Goal: Transaction & Acquisition: Purchase product/service

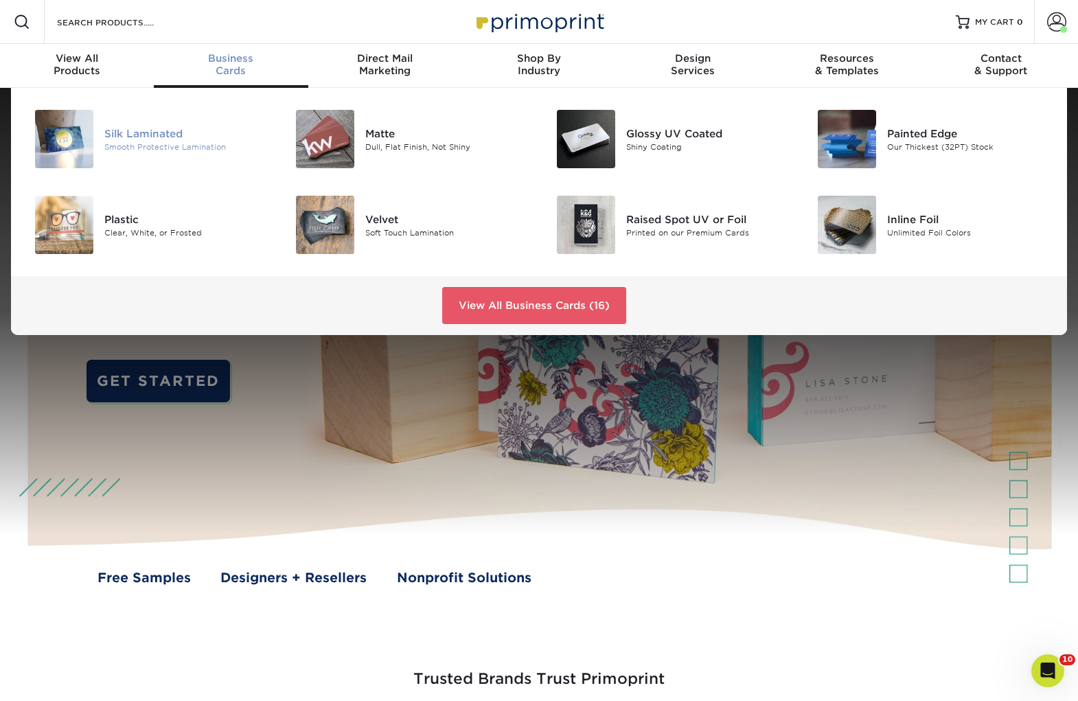
click at [162, 136] on div "Silk Laminated" at bounding box center [185, 133] width 163 height 15
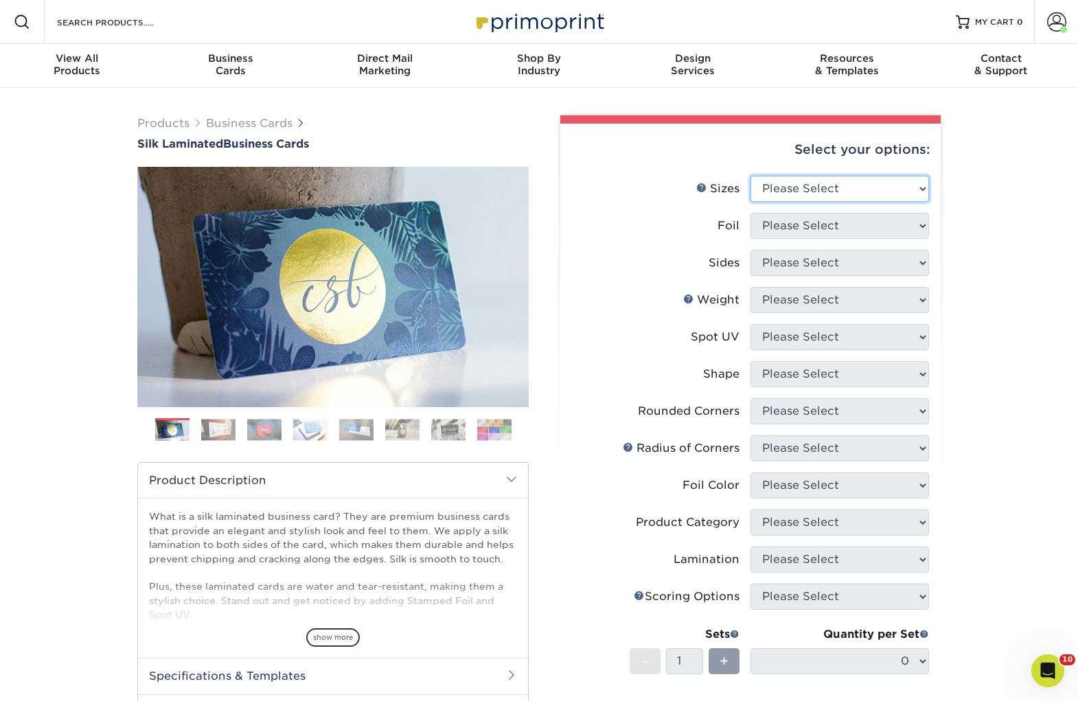
click at [762, 198] on select "Please Select 1.5" x 3.5" - Mini 1.75" x 3.5" - Mini 2" x 2" - Square 2" x 3" -…" at bounding box center [840, 189] width 179 height 26
click at [751, 176] on select "Please Select 1.5" x 3.5" - Mini 1.75" x 3.5" - Mini 2" x 2" - Square 2" x 3" -…" at bounding box center [840, 189] width 179 height 26
click at [787, 187] on select "Please Select 1.5" x 3.5" - Mini 1.75" x 3.5" - Mini 2" x 2" - Square 2" x 3" -…" at bounding box center [840, 189] width 179 height 26
select select "2.00x3.50"
click at [751, 176] on select "Please Select 1.5" x 3.5" - Mini 1.75" x 3.5" - Mini 2" x 2" - Square 2" x 3" -…" at bounding box center [840, 189] width 179 height 26
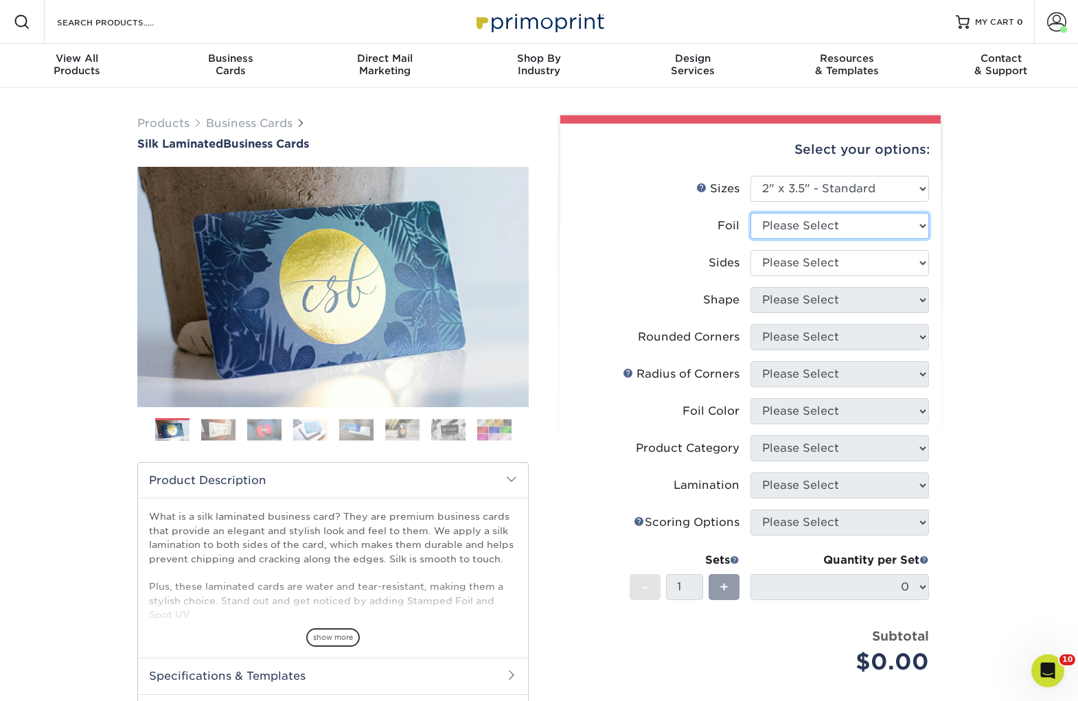
click at [880, 222] on select "Please Select Yes No" at bounding box center [840, 226] width 179 height 26
select select "0"
click at [751, 213] on select "Please Select Yes No" at bounding box center [840, 226] width 179 height 26
click at [878, 263] on select "Please Select Print Both Sides Print Front Only" at bounding box center [840, 263] width 179 height 26
select select "13abbda7-1d64-4f25-8bb2-c179b224825d"
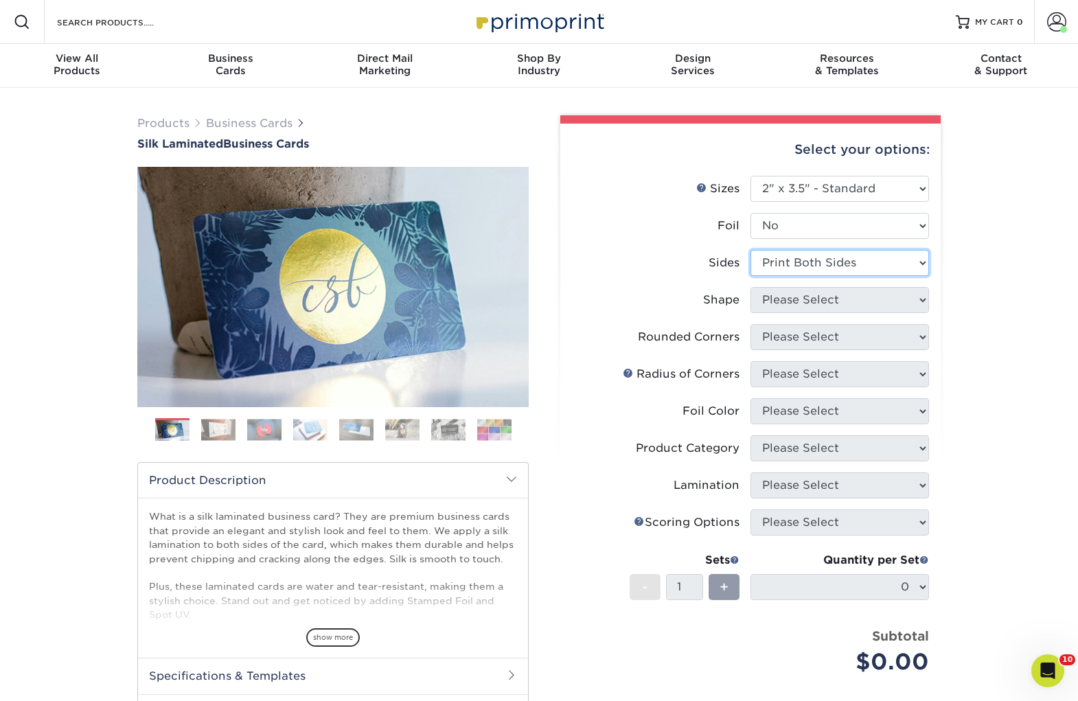
click at [751, 250] on select "Please Select Print Both Sides Print Front Only" at bounding box center [840, 263] width 179 height 26
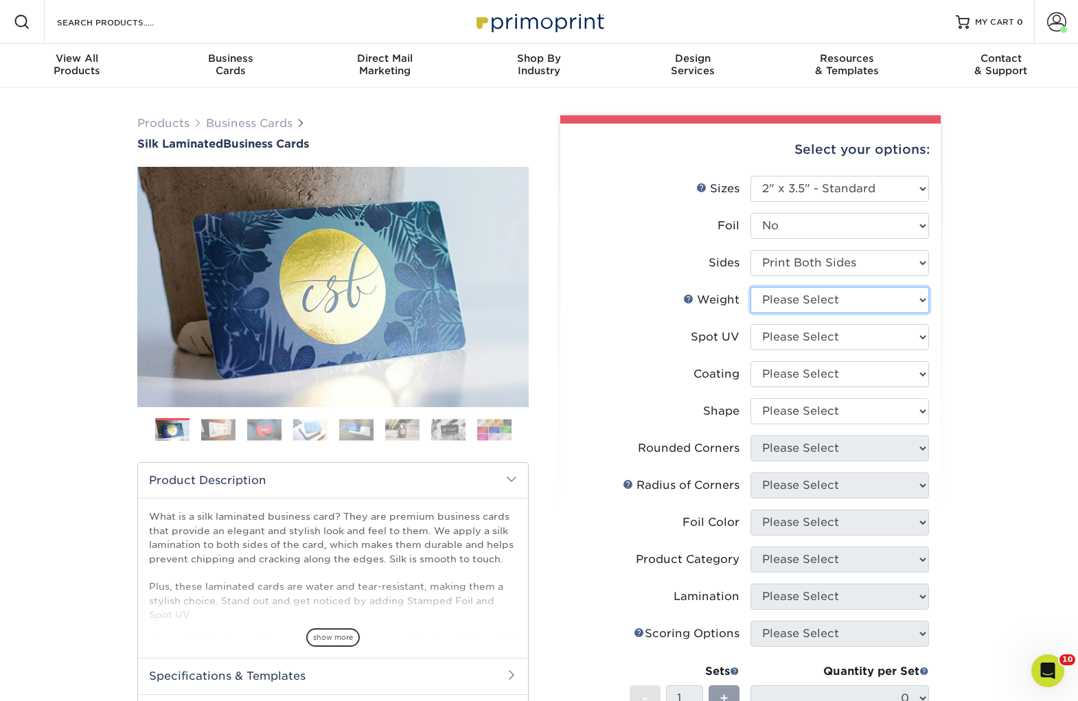
click at [882, 299] on select "Please Select 16PT" at bounding box center [840, 300] width 179 height 26
select select "16PT"
click at [751, 287] on select "Please Select 16PT" at bounding box center [840, 300] width 179 height 26
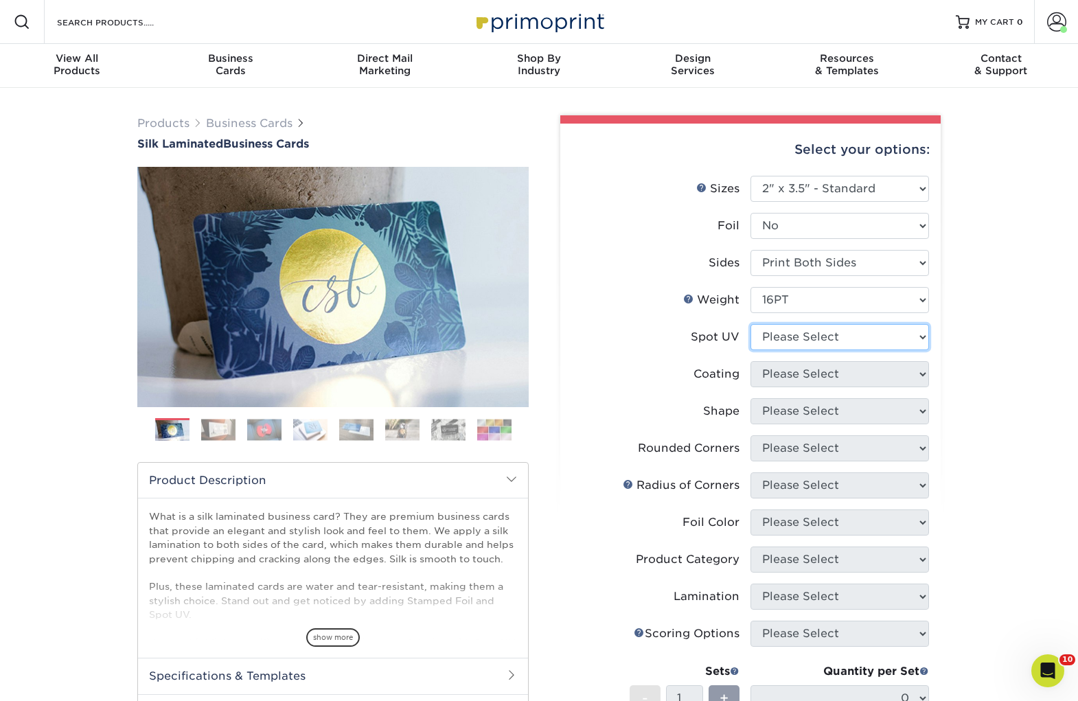
click at [868, 332] on select "Please Select No Spot UV Front and Back (Both Sides) Front Only Back Only" at bounding box center [840, 337] width 179 height 26
select select "1"
click at [751, 324] on select "Please Select No Spot UV Front and Back (Both Sides) Front Only Back Only" at bounding box center [840, 337] width 179 height 26
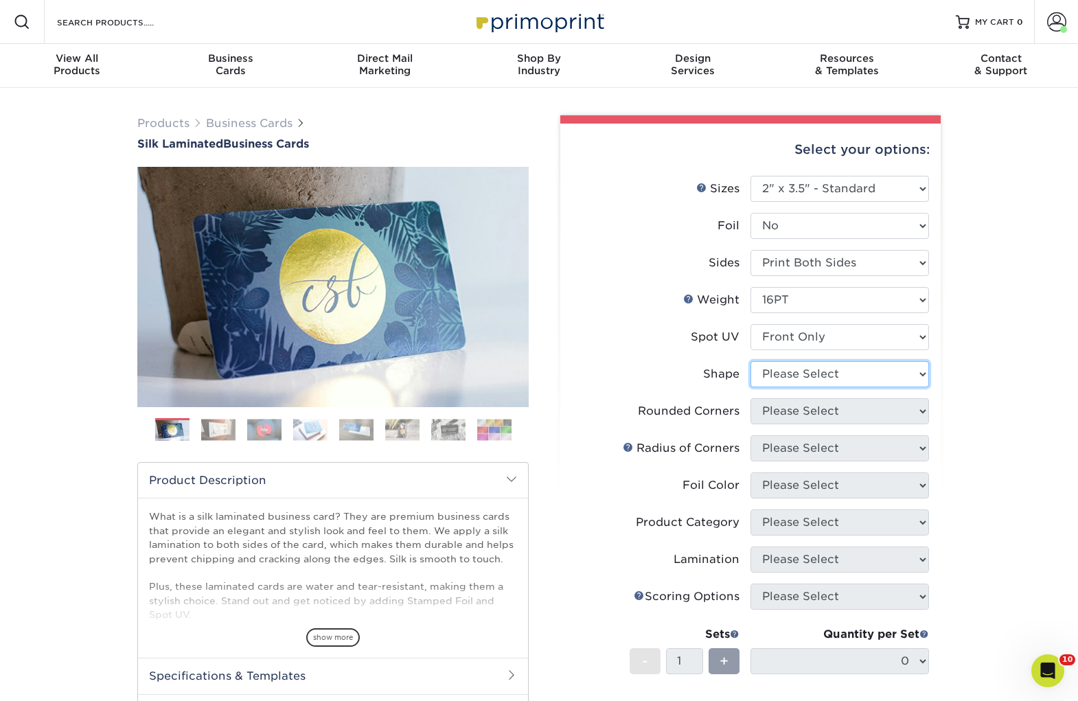
click at [848, 367] on select "Please Select Standard" at bounding box center [840, 374] width 179 height 26
select select "standard"
click at [751, 361] on select "Please Select Standard" at bounding box center [840, 374] width 179 height 26
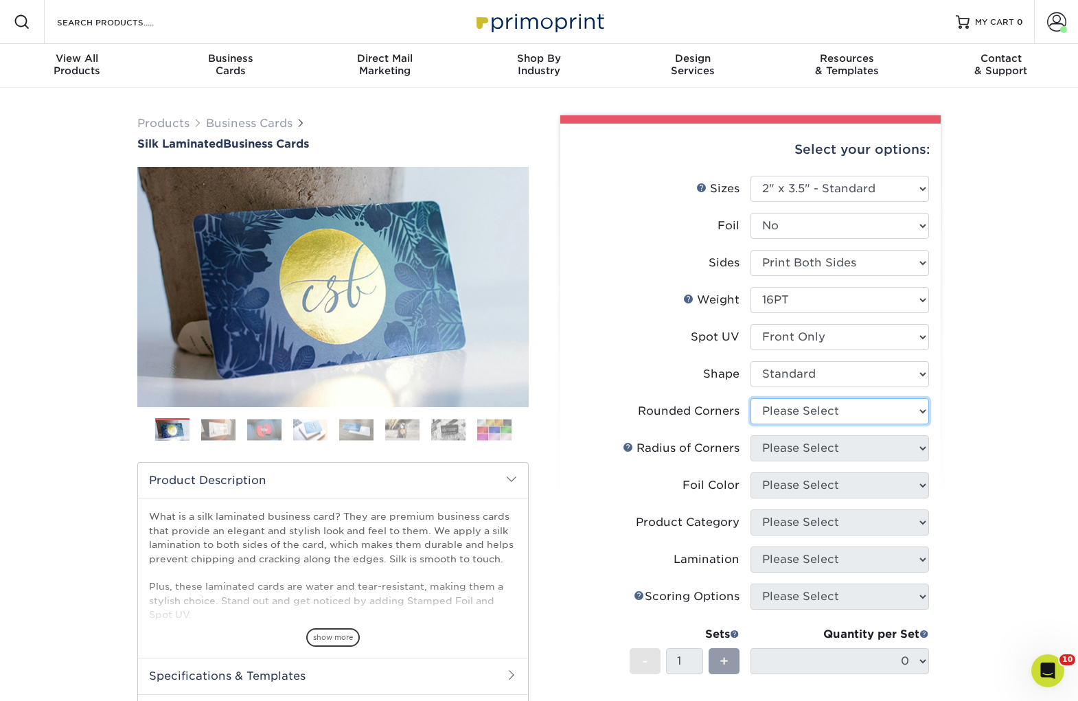
click at [830, 413] on select "Please Select Yes - Round 2 Corners Yes - Round 4 Corners No" at bounding box center [840, 411] width 179 height 26
select select "7672df9e-0e0a-464d-8e1f-920c575e4da3"
click at [751, 398] on select "Please Select Yes - Round 2 Corners Yes - Round 4 Corners No" at bounding box center [840, 411] width 179 height 26
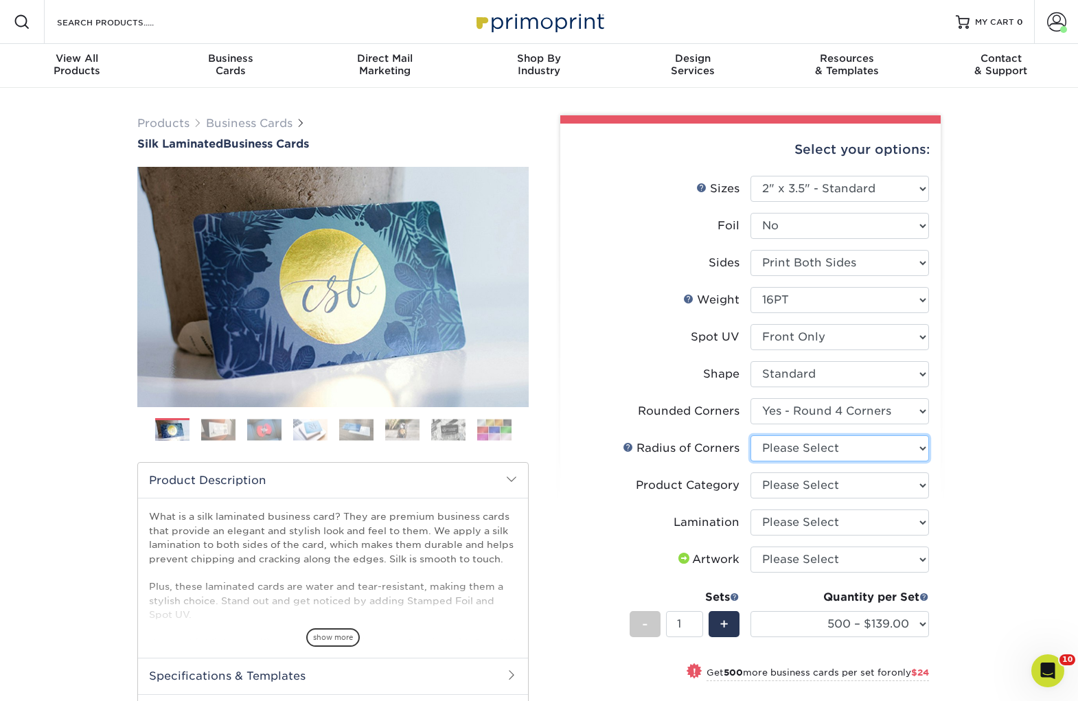
click at [854, 448] on select "Please Select Rounded 1/8" Rounded 1/4"" at bounding box center [840, 448] width 179 height 26
select select "479fbfe7-6a0c-4895-8c9a-81739b7486c9"
click at [751, 435] on select "Please Select Rounded 1/8" Rounded 1/4"" at bounding box center [840, 448] width 179 height 26
click at [837, 485] on select "Please Select Business Cards" at bounding box center [840, 485] width 179 height 26
select select "3b5148f1-0588-4f88-a218-97bcfdce65c1"
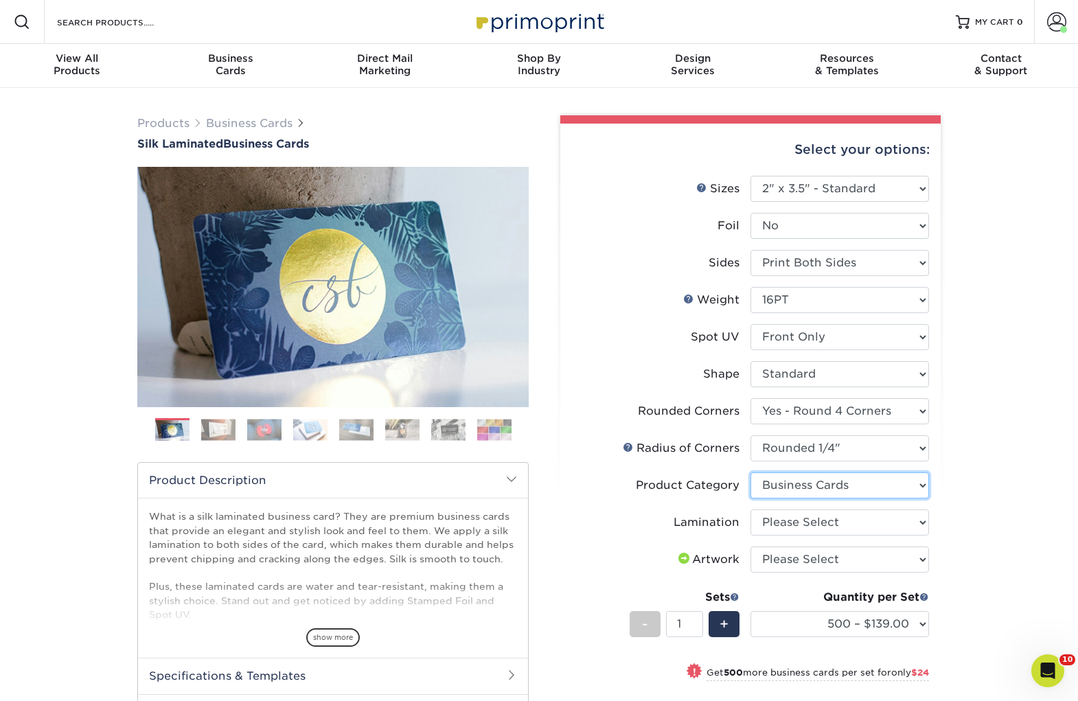
click at [751, 472] on select "Please Select Business Cards" at bounding box center [840, 485] width 179 height 26
click at [821, 522] on select "Please Select Silk" at bounding box center [840, 523] width 179 height 26
select select "ccacb42f-45f7-42d3-bbd3-7c8421cf37f0"
click at [751, 510] on select "Please Select Silk" at bounding box center [840, 523] width 179 height 26
click at [823, 560] on select "Please Select I will upload files I need a design - $100" at bounding box center [840, 560] width 179 height 26
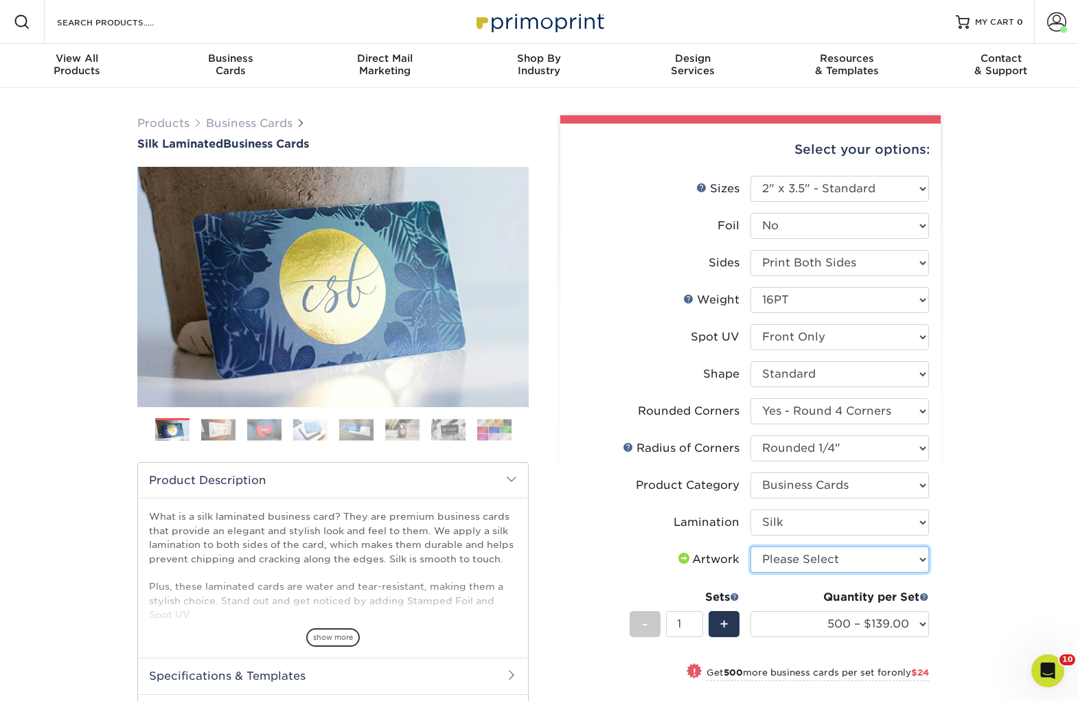
select select "upload"
click at [751, 547] on select "Please Select I will upload files I need a design - $100" at bounding box center [840, 560] width 179 height 26
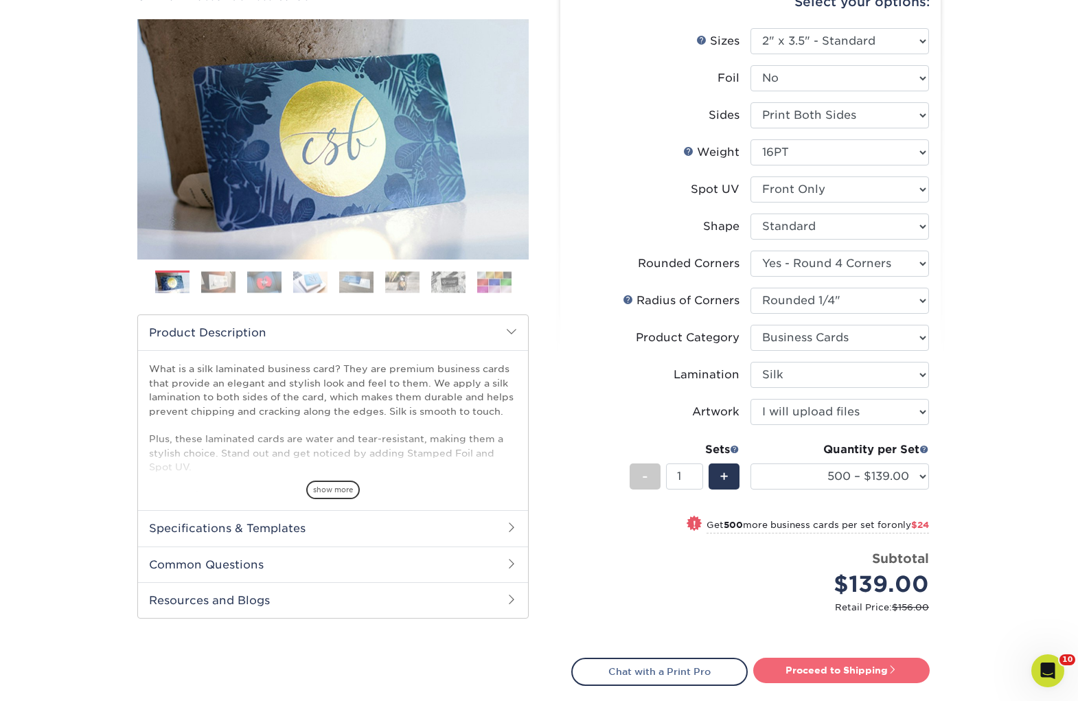
click at [798, 664] on link "Proceed to Shipping" at bounding box center [841, 670] width 176 height 25
type input "Set 1"
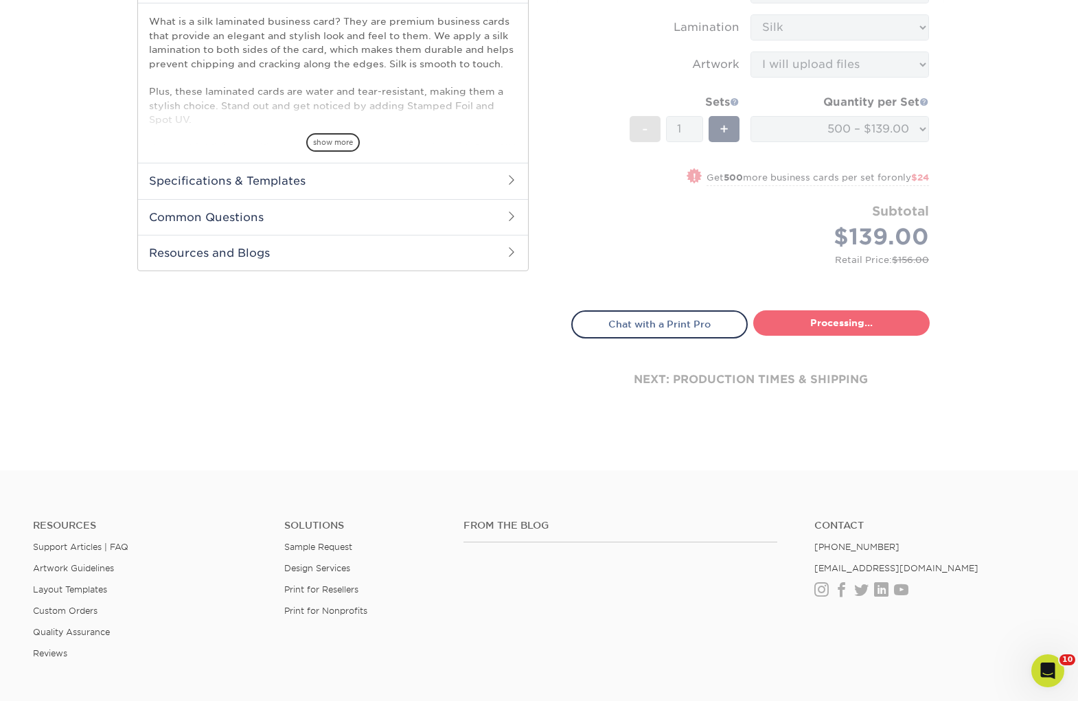
select select "d8b5be97-d5ba-4159-99f0-66b8deeb186a"
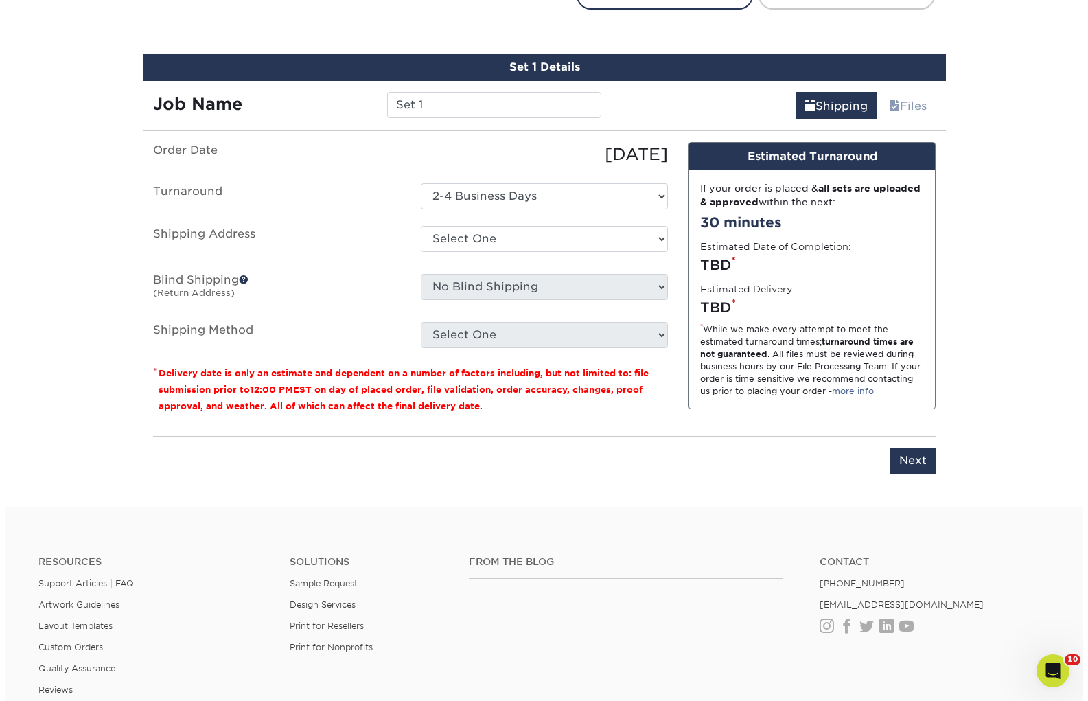
scroll to position [843, 0]
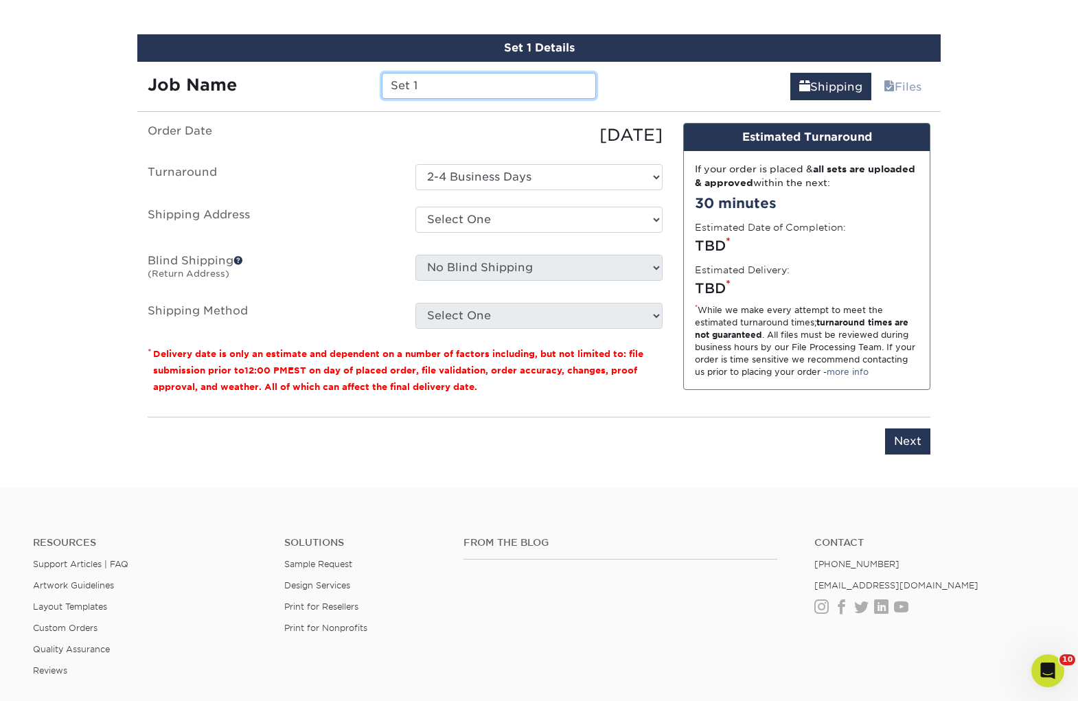
click at [470, 80] on input "Set 1" at bounding box center [489, 86] width 214 height 26
type input "Moving the Soul Biz Cards"
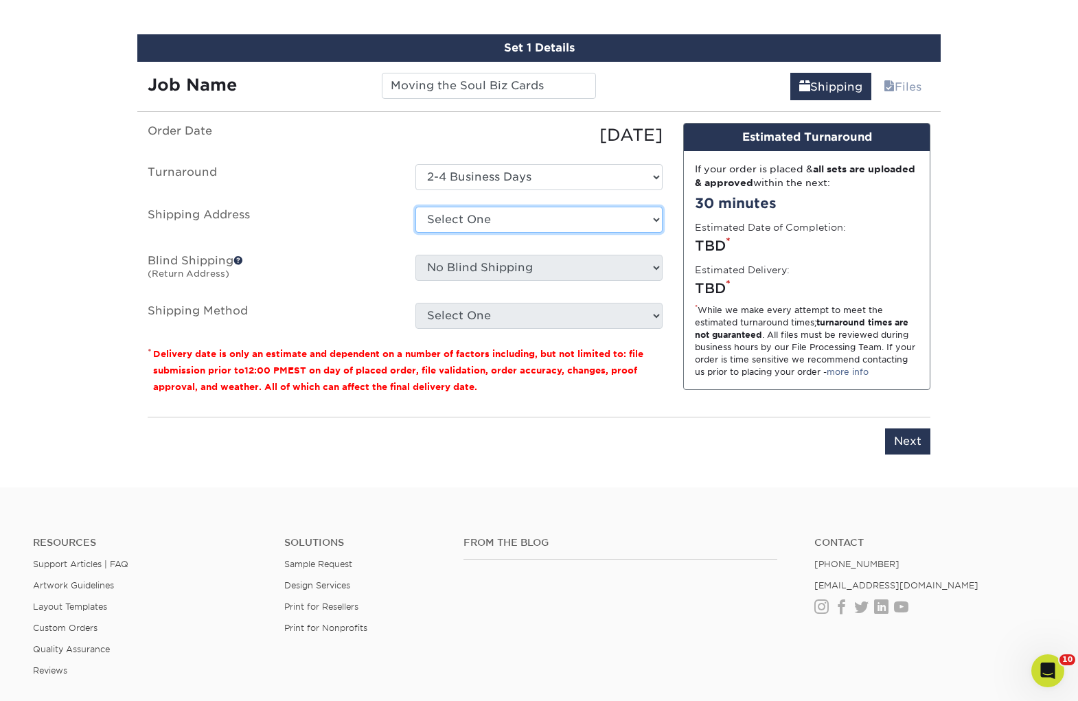
click at [512, 224] on select "Select One All Star Window Coverings Apache Junction Arizona Olives Arizona Oli…" at bounding box center [538, 220] width 247 height 26
select select "newaddress"
click at [415, 207] on select "Select One All Star Window Coverings Apache Junction Arizona Olives Arizona Oli…" at bounding box center [538, 220] width 247 height 26
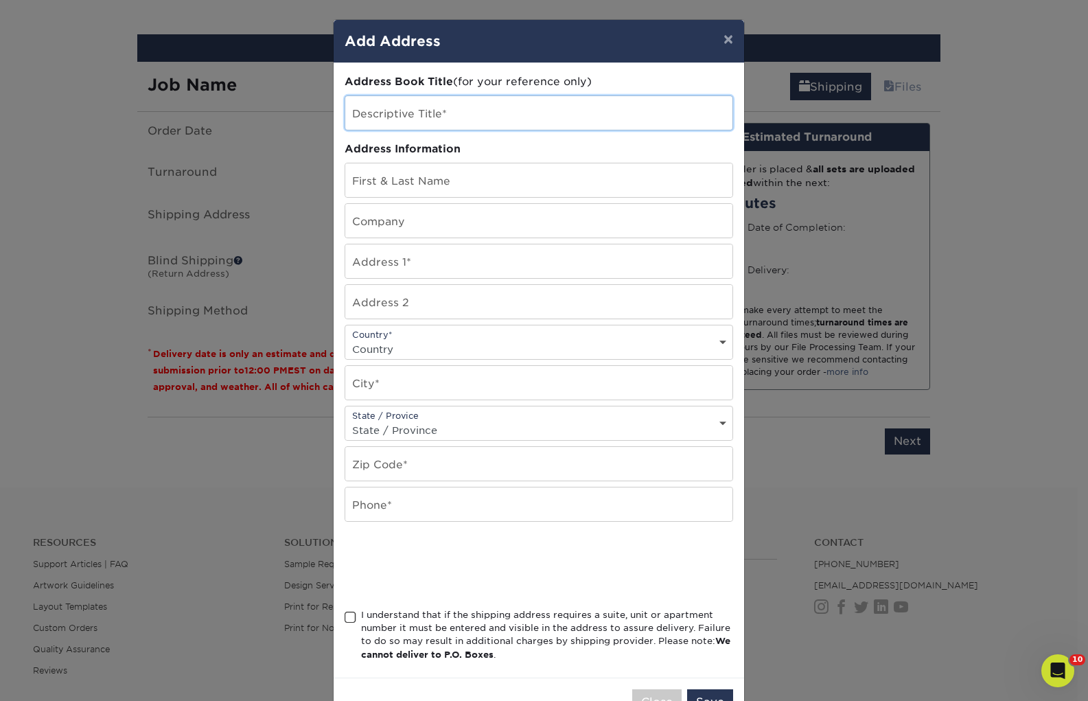
click at [429, 123] on input "text" at bounding box center [538, 113] width 387 height 34
type input "Moving The Soul"
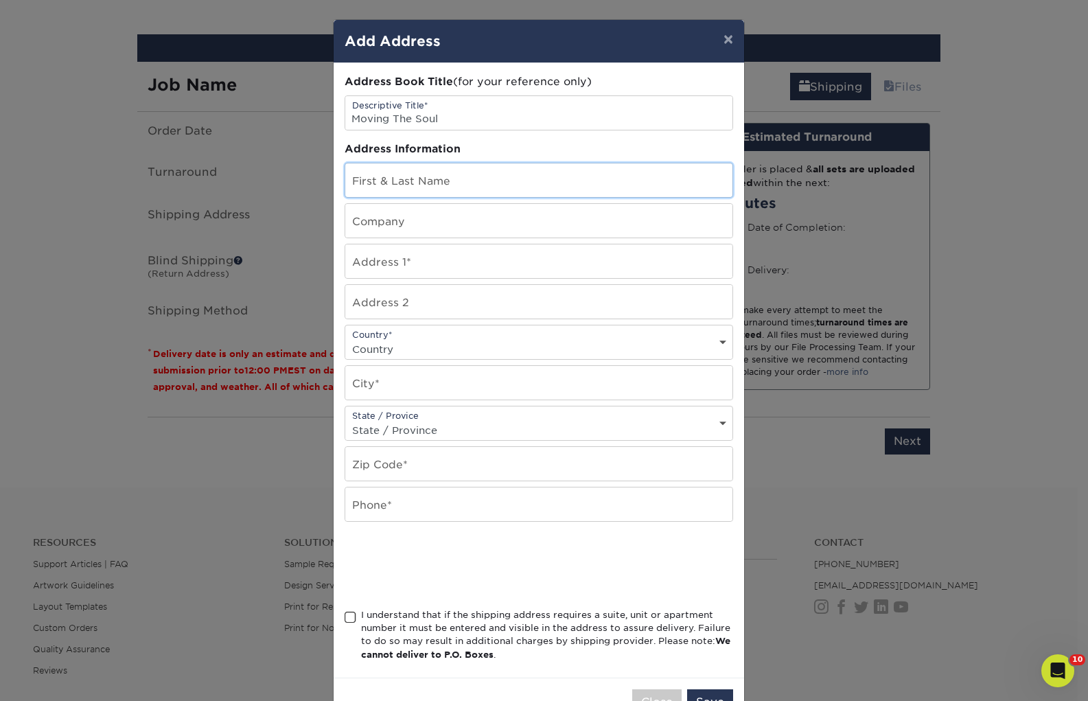
click at [390, 179] on input "text" at bounding box center [538, 180] width 387 height 34
paste input "Amy Castellanos"
type input "Amy Castellanos"
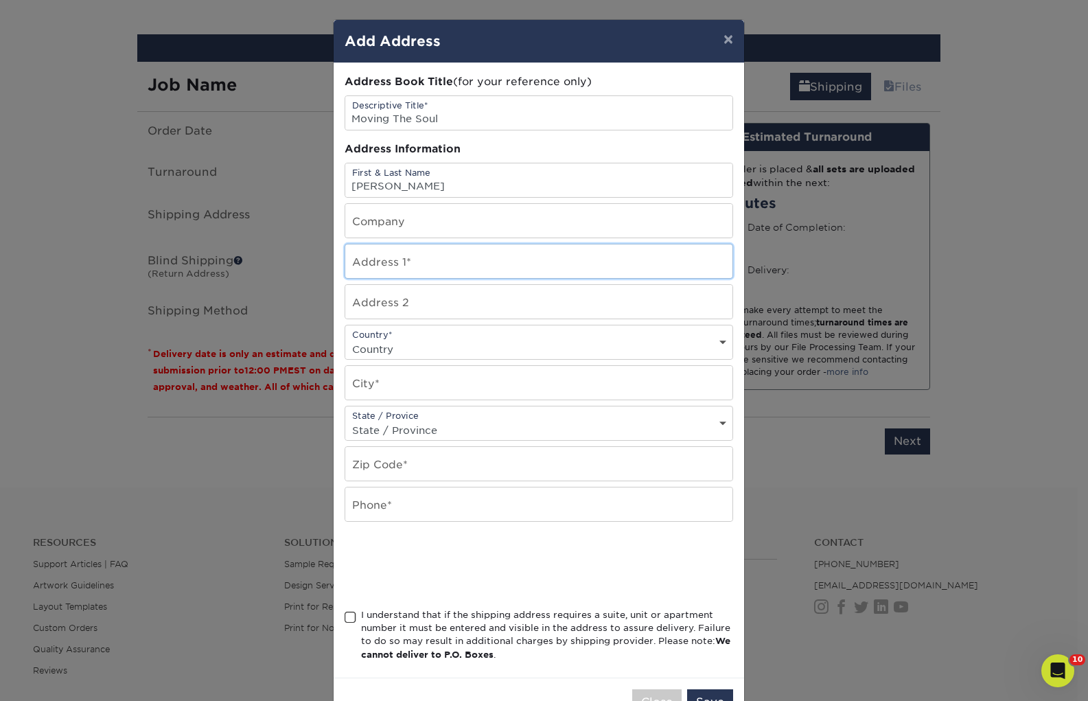
click at [379, 256] on input "text" at bounding box center [538, 261] width 387 height 34
paste input "754 e eugie Avenue"
type input "754 e eugie Avenue"
click at [405, 341] on select "Country United States Canada ----------------------------- Afghanistan Albania …" at bounding box center [538, 349] width 387 height 20
select select "US"
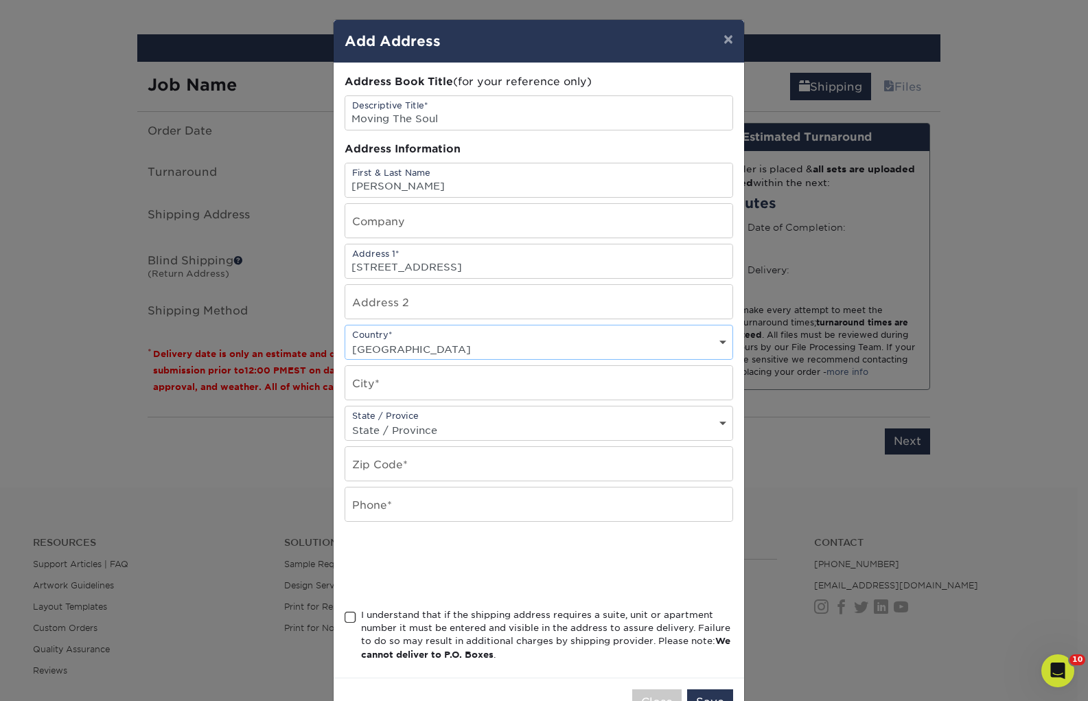
click at [345, 339] on select "Country United States Canada ----------------------------- Afghanistan Albania …" at bounding box center [538, 349] width 387 height 20
click at [411, 398] on input "text" at bounding box center [538, 383] width 387 height 34
type input "Phoenix"
click at [428, 431] on select "State / Province Alabama Alaska Arizona Arkansas California Colorado Connecticu…" at bounding box center [538, 430] width 387 height 20
select select "AZ"
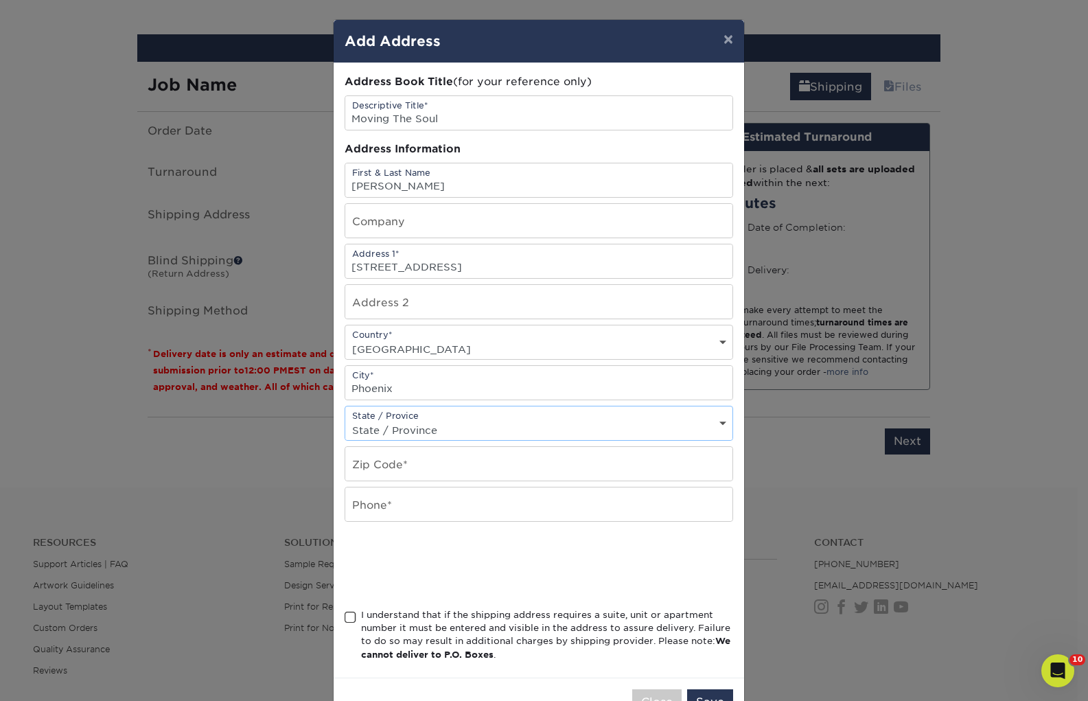
click at [345, 420] on select "State / Province Alabama Alaska Arizona Arkansas California Colorado Connecticu…" at bounding box center [538, 430] width 387 height 20
click at [389, 464] on input "text" at bounding box center [538, 464] width 387 height 34
paste input "85022"
type input "85022"
click at [391, 503] on input "text" at bounding box center [538, 505] width 387 height 34
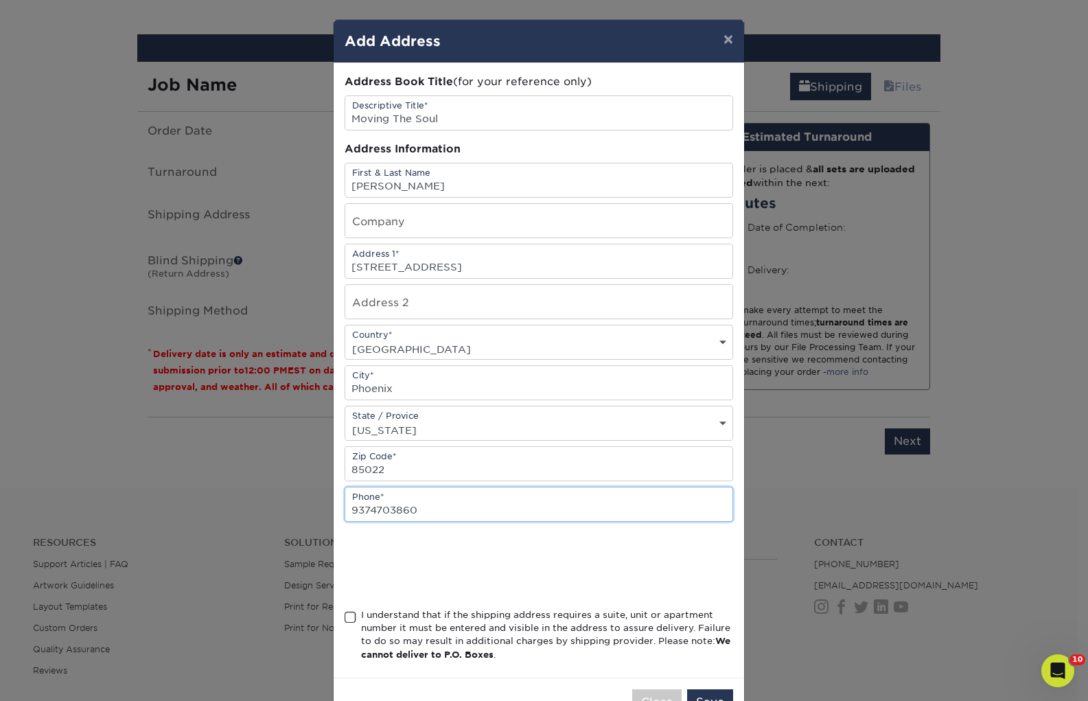
type input "9374703860"
click at [345, 618] on span at bounding box center [351, 617] width 12 height 13
click at [0, 0] on input "I understand that if the shipping address requires a suite, unit or apartment n…" at bounding box center [0, 0] width 0 height 0
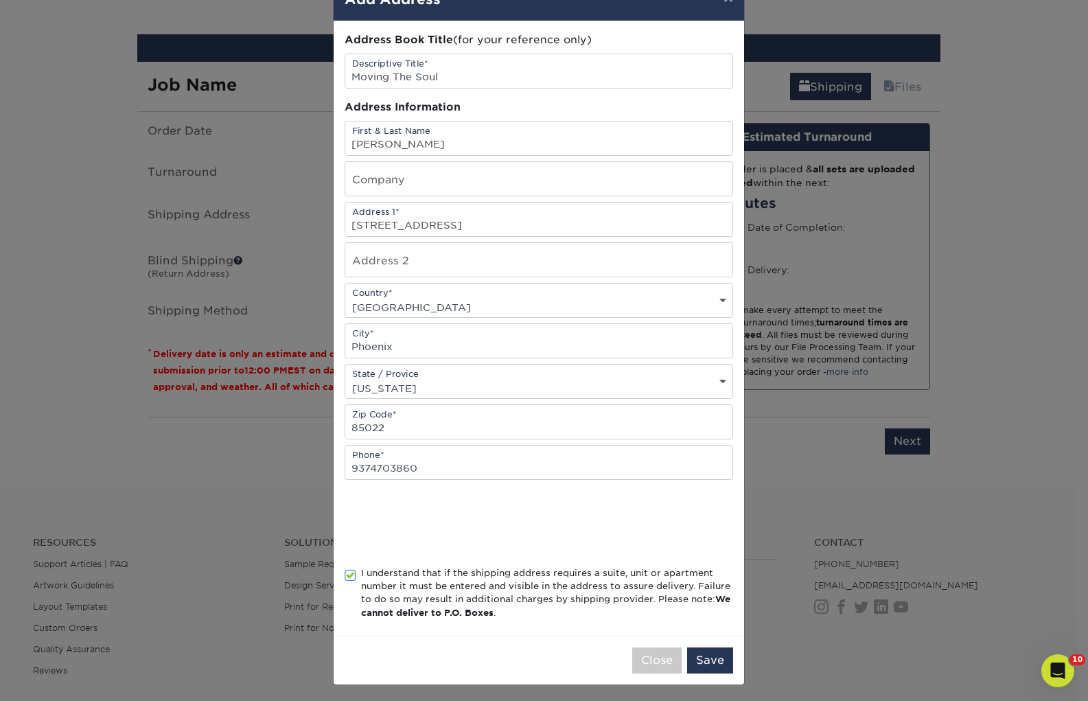
scroll to position [45, 0]
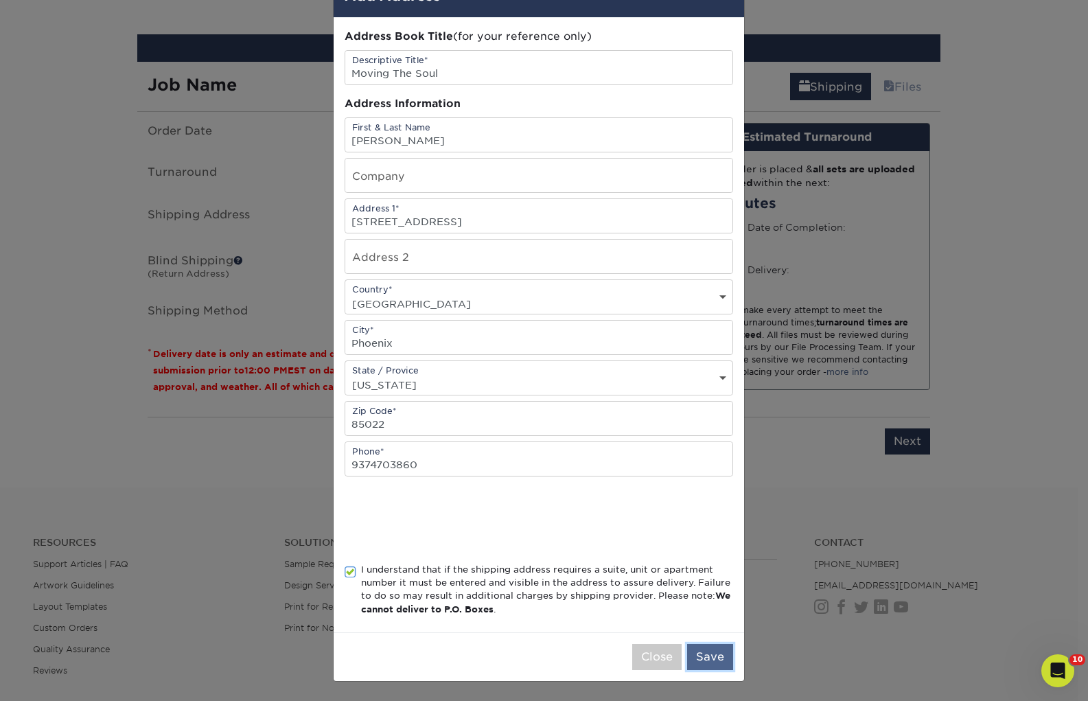
click at [692, 656] on button "Save" at bounding box center [710, 657] width 46 height 26
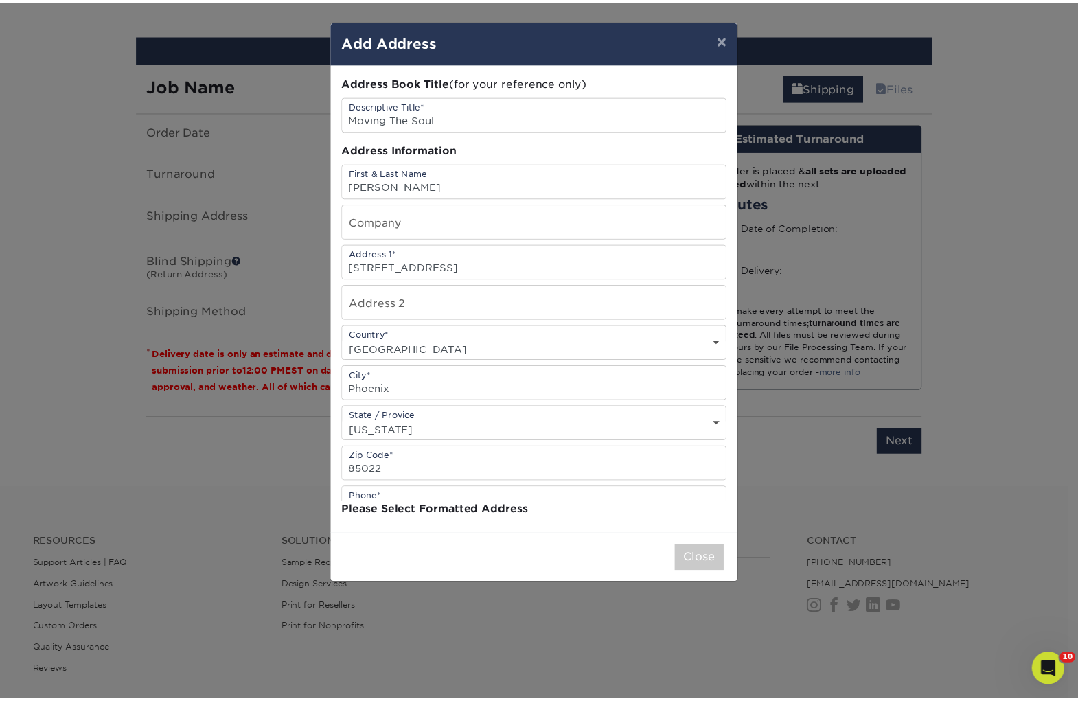
scroll to position [0, 0]
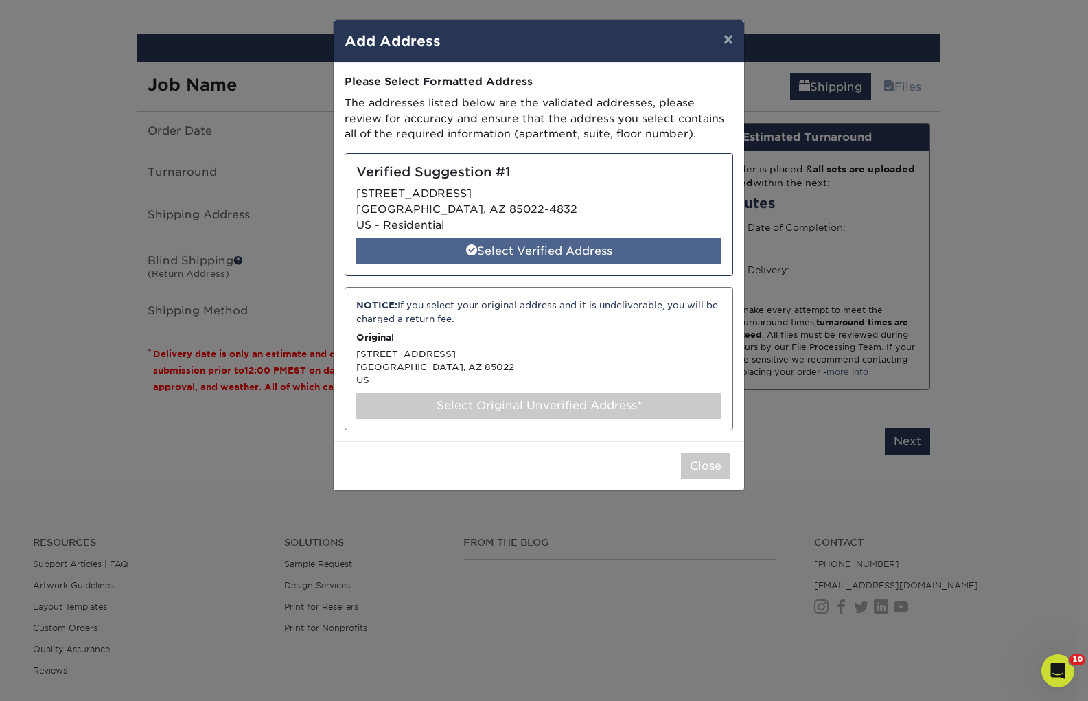
click at [519, 255] on div "Select Verified Address" at bounding box center [538, 251] width 365 height 26
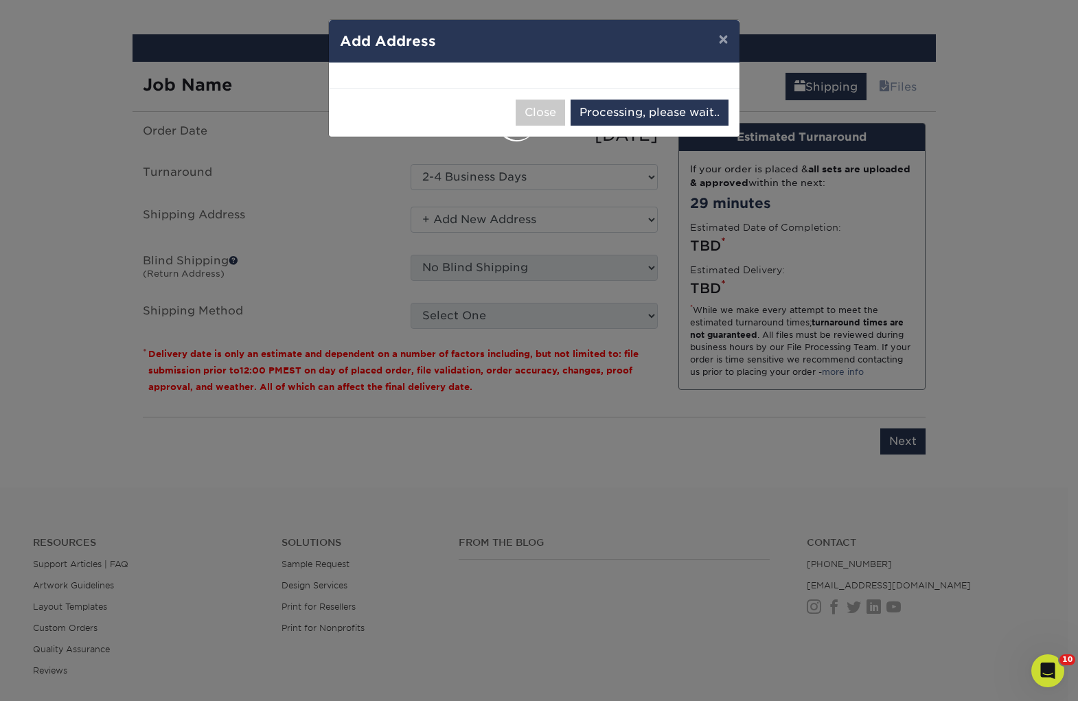
select select "286685"
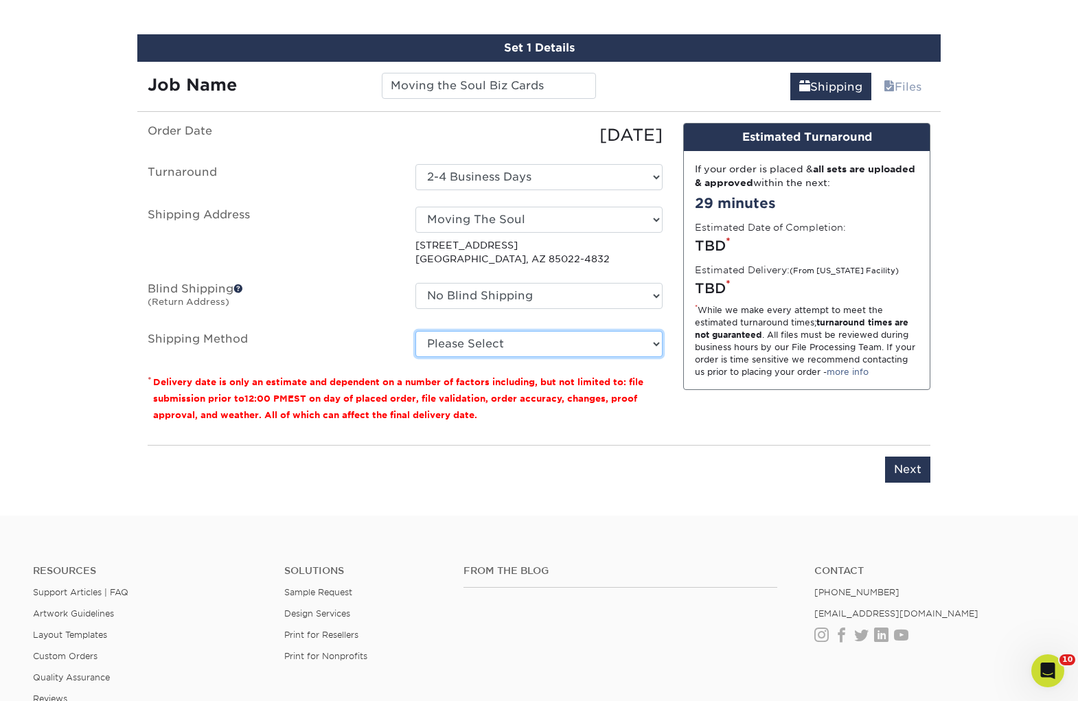
click at [518, 337] on select "Please Select Ground Shipping (+$8.96) 3 Day Shipping Service (+$20.07) 2 Day A…" at bounding box center [538, 344] width 247 height 26
select select "03"
click at [415, 331] on select "Please Select Ground Shipping (+$8.96) 3 Day Shipping Service (+$20.07) 2 Day A…" at bounding box center [538, 344] width 247 height 26
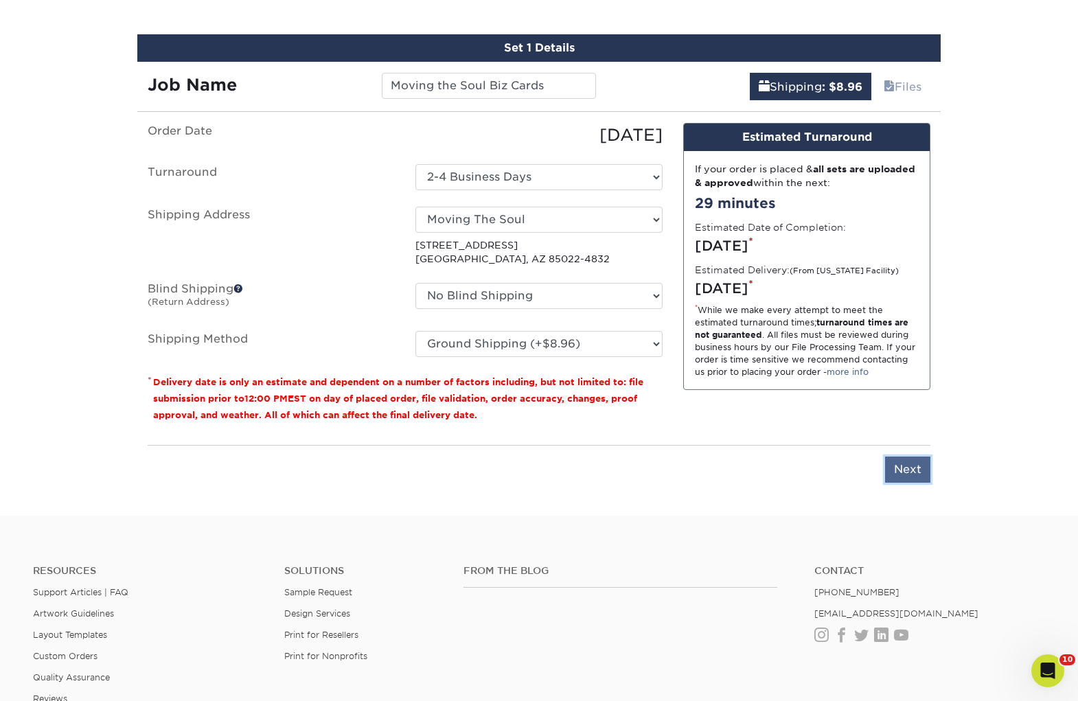
click at [912, 479] on input "Next" at bounding box center [907, 470] width 45 height 26
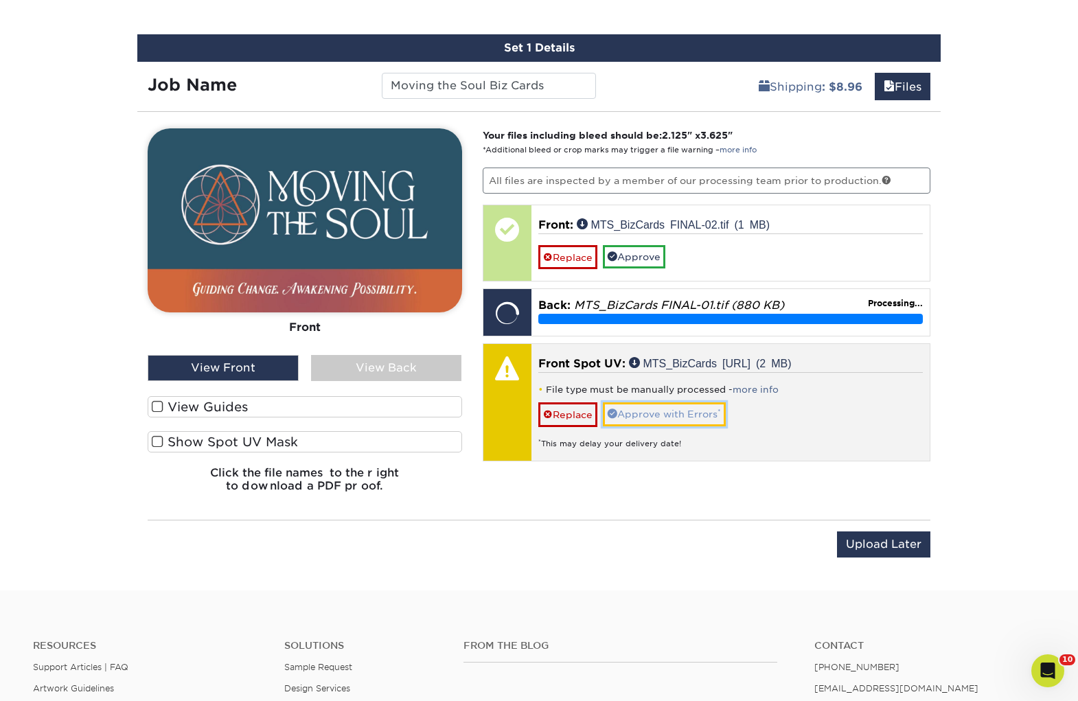
click at [636, 422] on link "Approve with Errors *" at bounding box center [664, 413] width 123 height 23
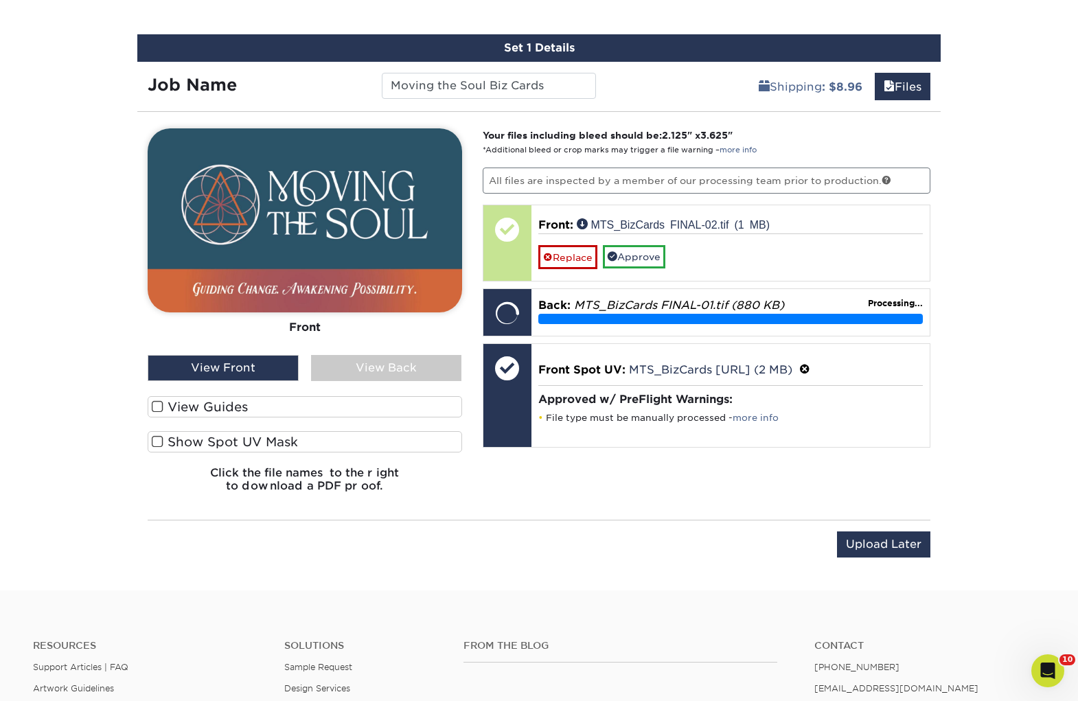
click at [403, 371] on div "View Back" at bounding box center [386, 368] width 151 height 26
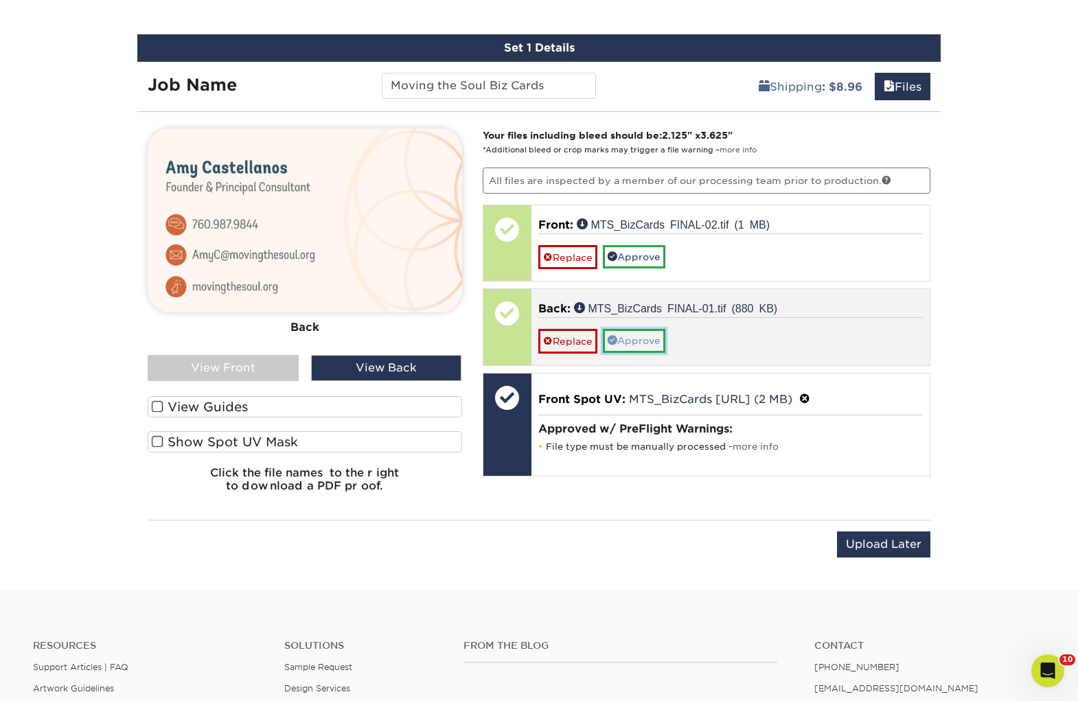
click at [662, 351] on link "Approve" at bounding box center [634, 340] width 62 height 23
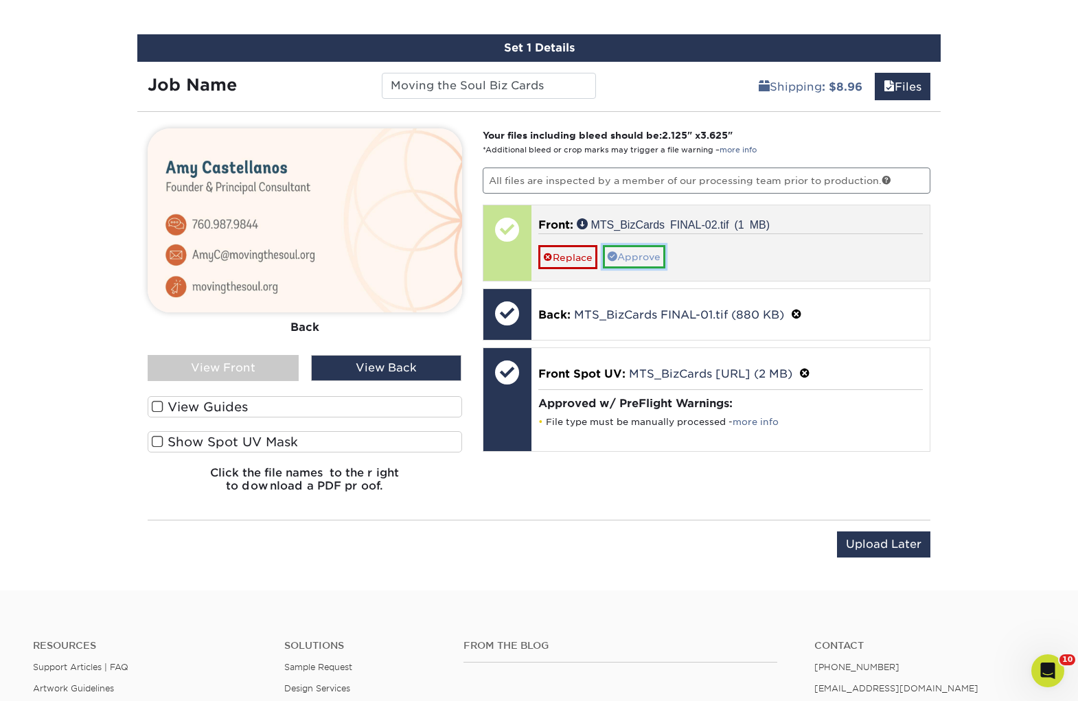
click at [648, 262] on link "Approve" at bounding box center [634, 256] width 62 height 23
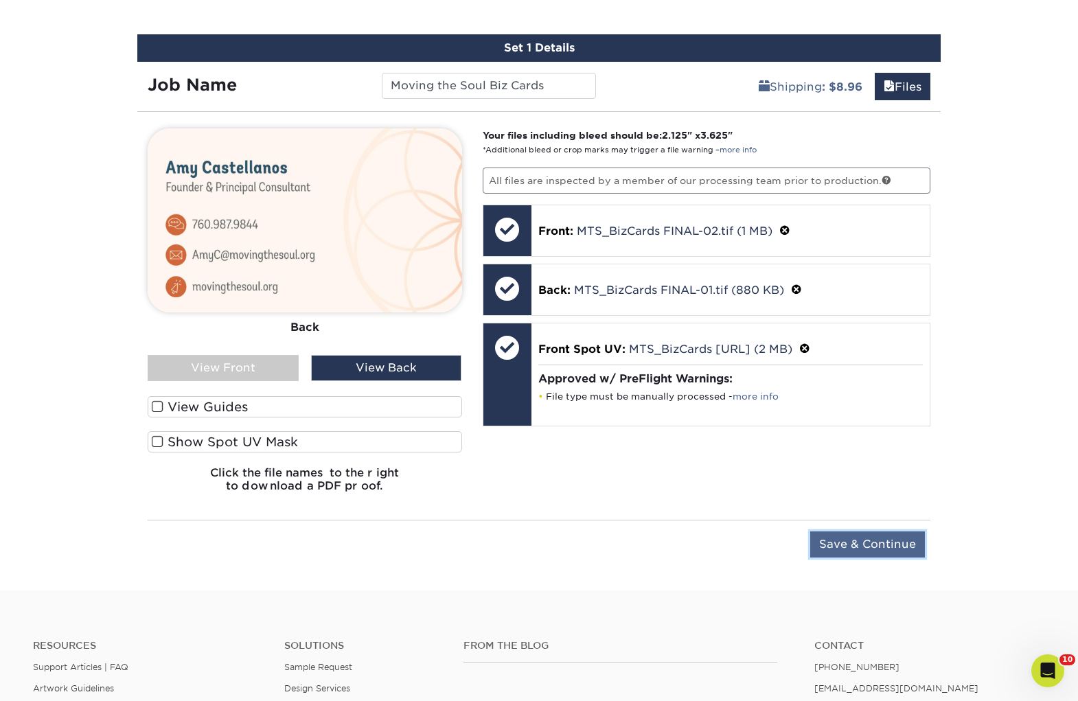
click at [919, 541] on input "Save & Continue" at bounding box center [867, 544] width 115 height 26
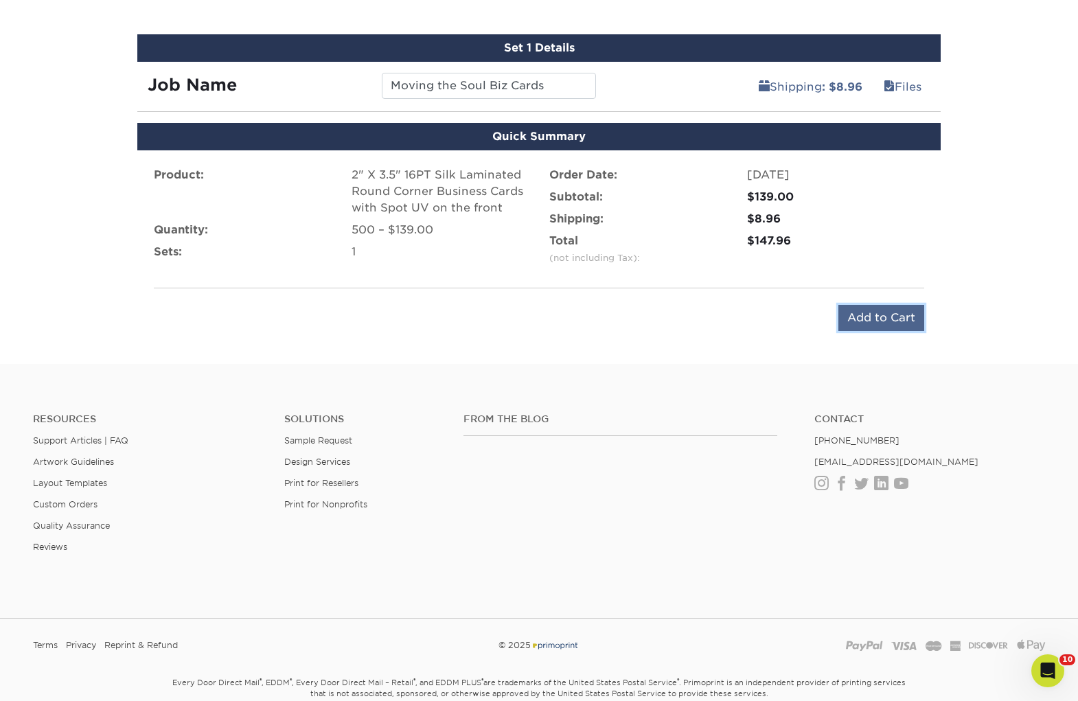
click at [878, 321] on input "Add to Cart" at bounding box center [881, 318] width 86 height 26
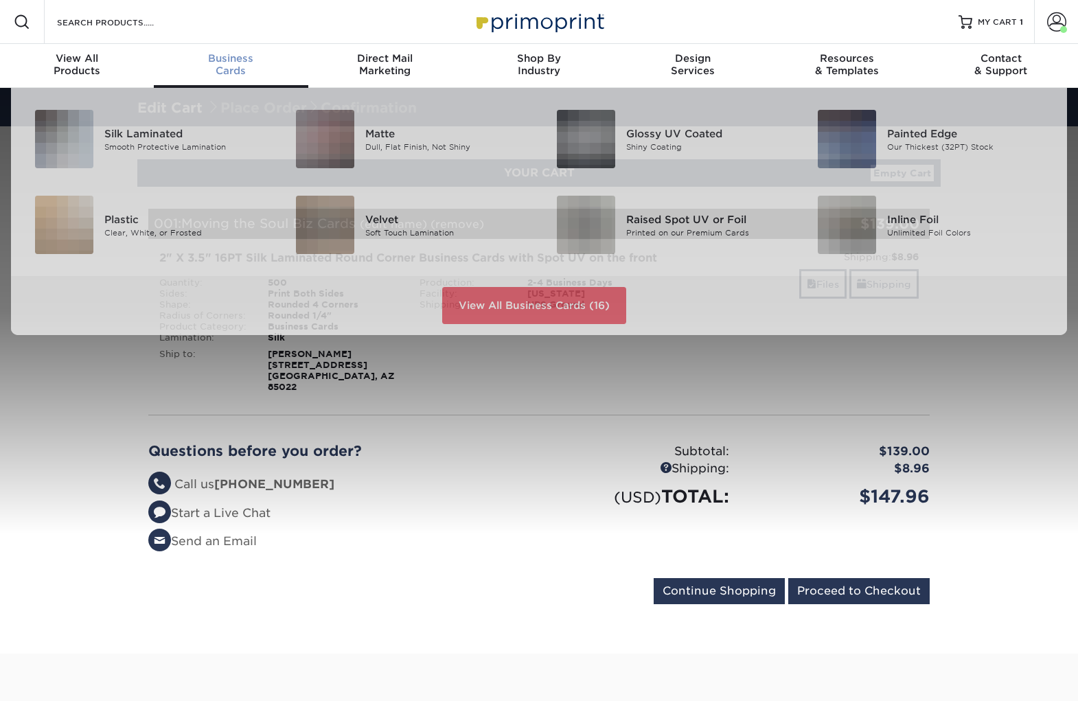
click at [233, 58] on span "Business" at bounding box center [231, 58] width 154 height 12
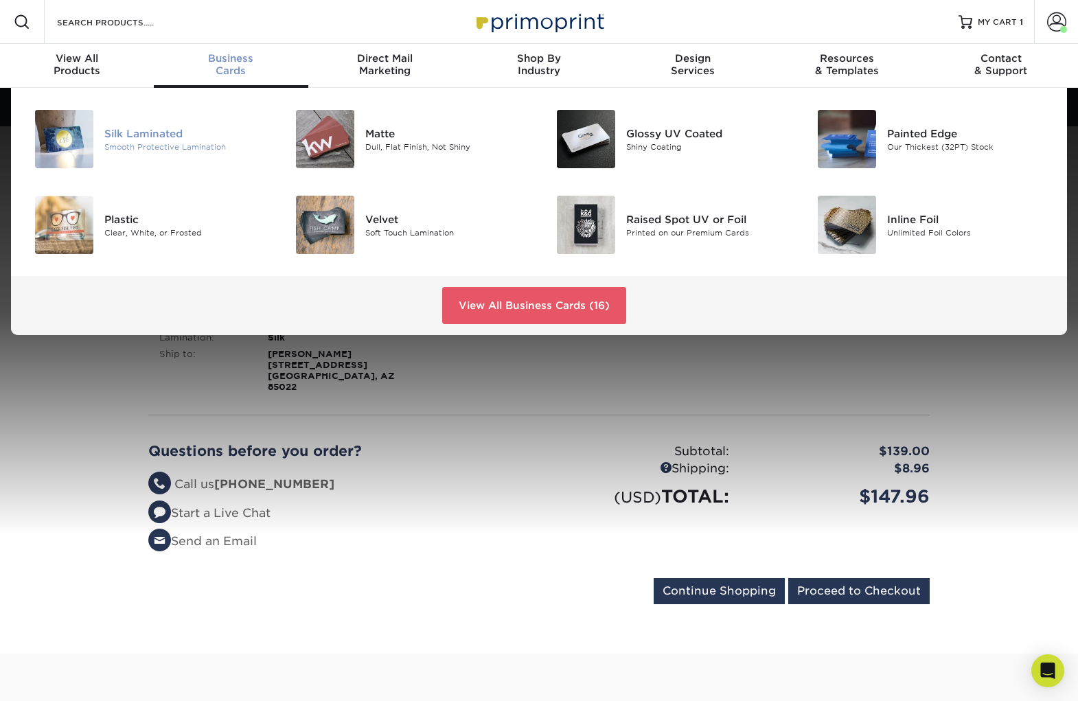
click at [156, 145] on div "Smooth Protective Lamination" at bounding box center [185, 147] width 163 height 12
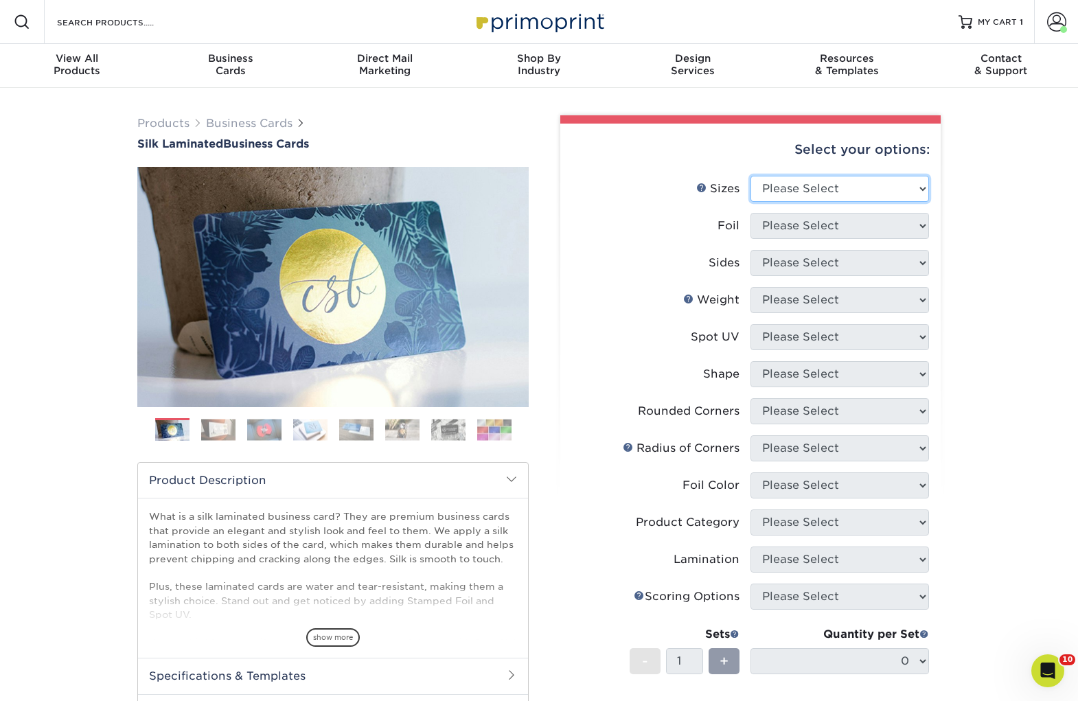
click at [788, 193] on select "Please Select 1.5" x 3.5" - Mini 1.75" x 3.5" - Mini 2" x 2" - Square 2" x 3" -…" at bounding box center [840, 189] width 179 height 26
select select "2.00x3.50"
click at [751, 176] on select "Please Select 1.5" x 3.5" - Mini 1.75" x 3.5" - Mini 2" x 2" - Square 2" x 3" -…" at bounding box center [840, 189] width 179 height 26
click at [808, 224] on select "Please Select Yes No" at bounding box center [840, 226] width 179 height 26
select select "0"
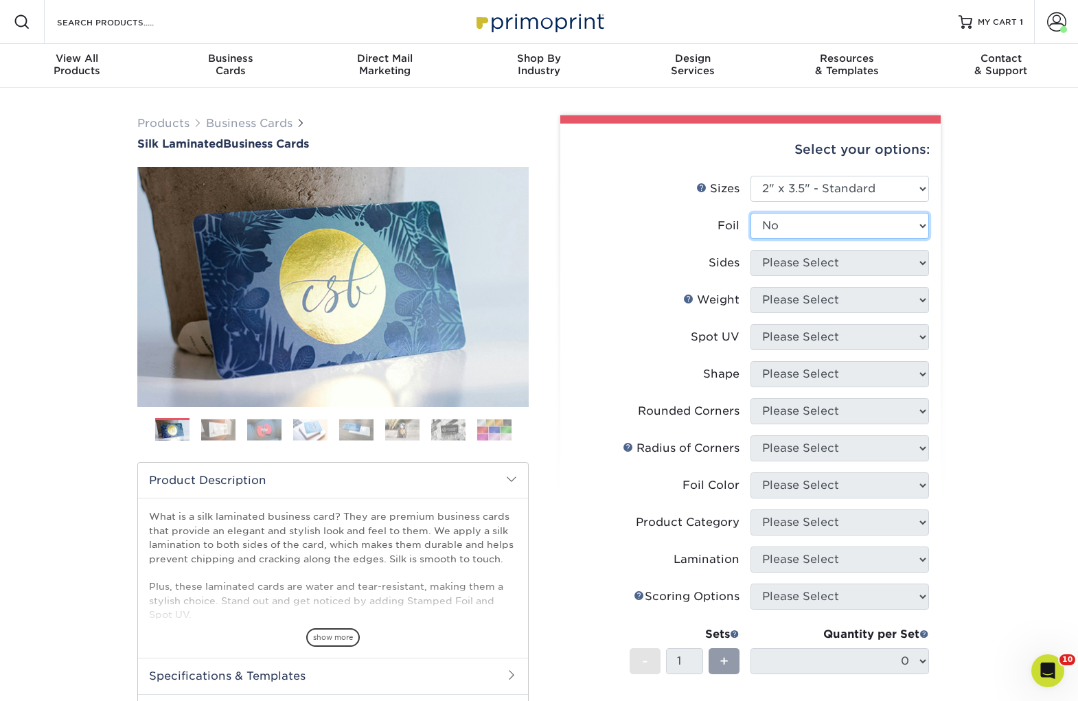
click at [751, 213] on select "Please Select Yes No" at bounding box center [840, 226] width 179 height 26
click at [796, 266] on select "Please Select Print Both Sides Print Front Only" at bounding box center [840, 263] width 179 height 26
select select "32d3c223-f82c-492b-b915-ba065a00862f"
click at [751, 250] on select "Please Select Print Both Sides Print Front Only" at bounding box center [840, 263] width 179 height 26
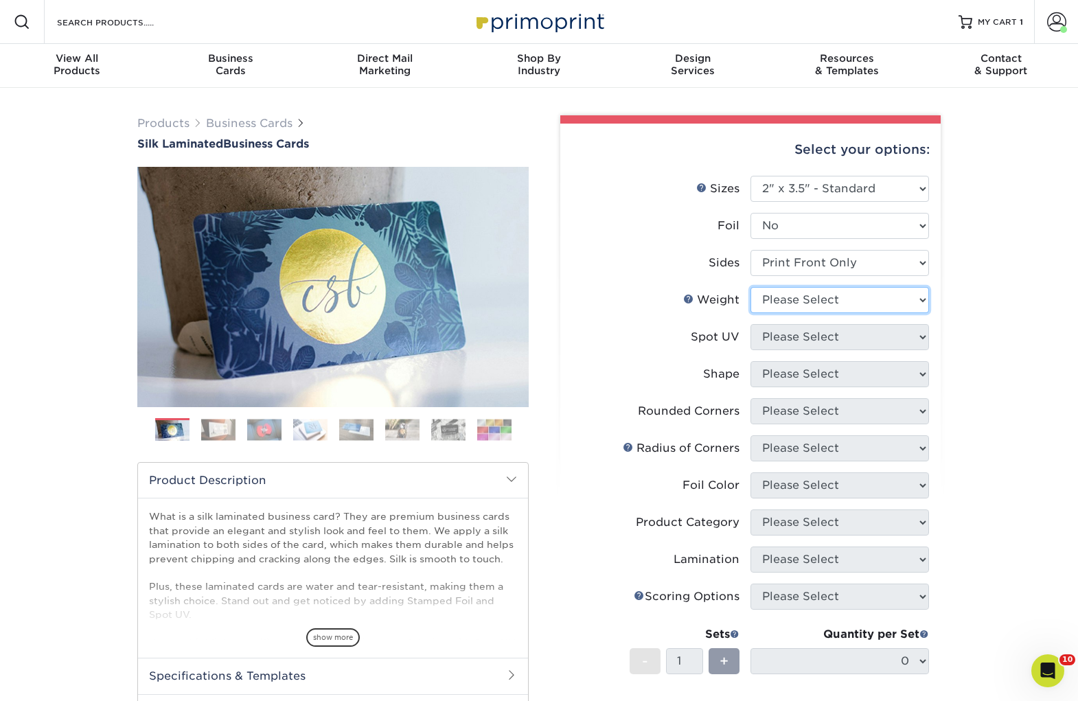
click at [803, 297] on select "Please Select 16PT" at bounding box center [840, 300] width 179 height 26
select select "16PT"
click at [751, 287] on select "Please Select 16PT" at bounding box center [840, 300] width 179 height 26
click at [788, 339] on select "Please Select No Spot UV Front Only" at bounding box center [840, 337] width 179 height 26
select select "3"
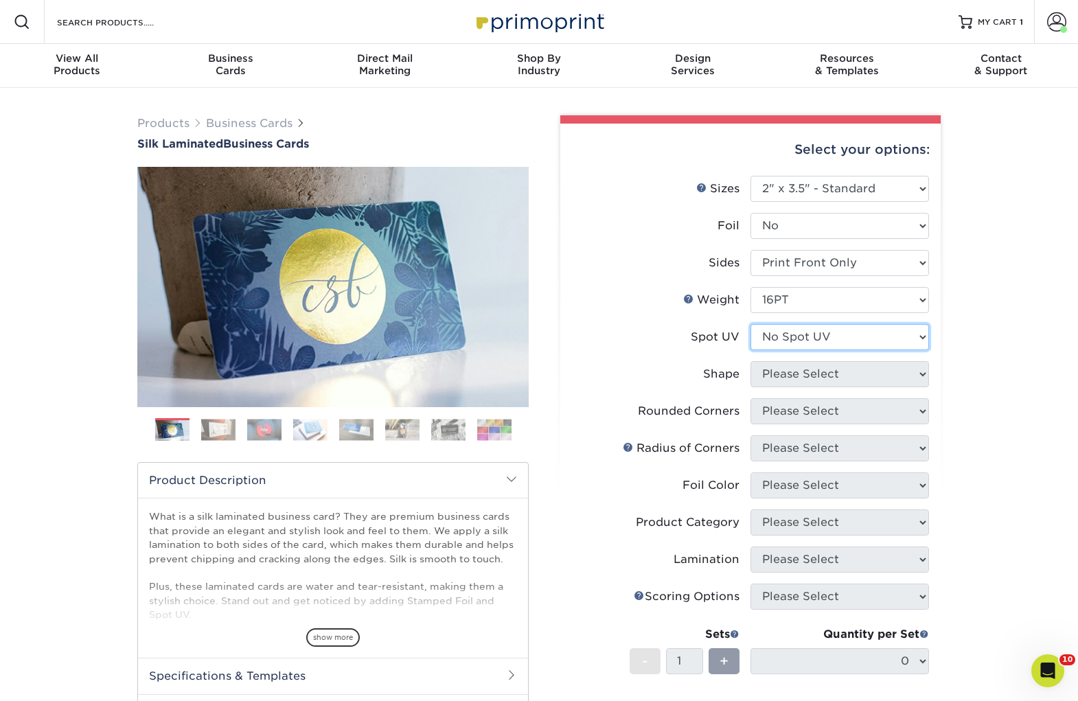
click at [751, 324] on select "Please Select No Spot UV Front Only" at bounding box center [840, 337] width 179 height 26
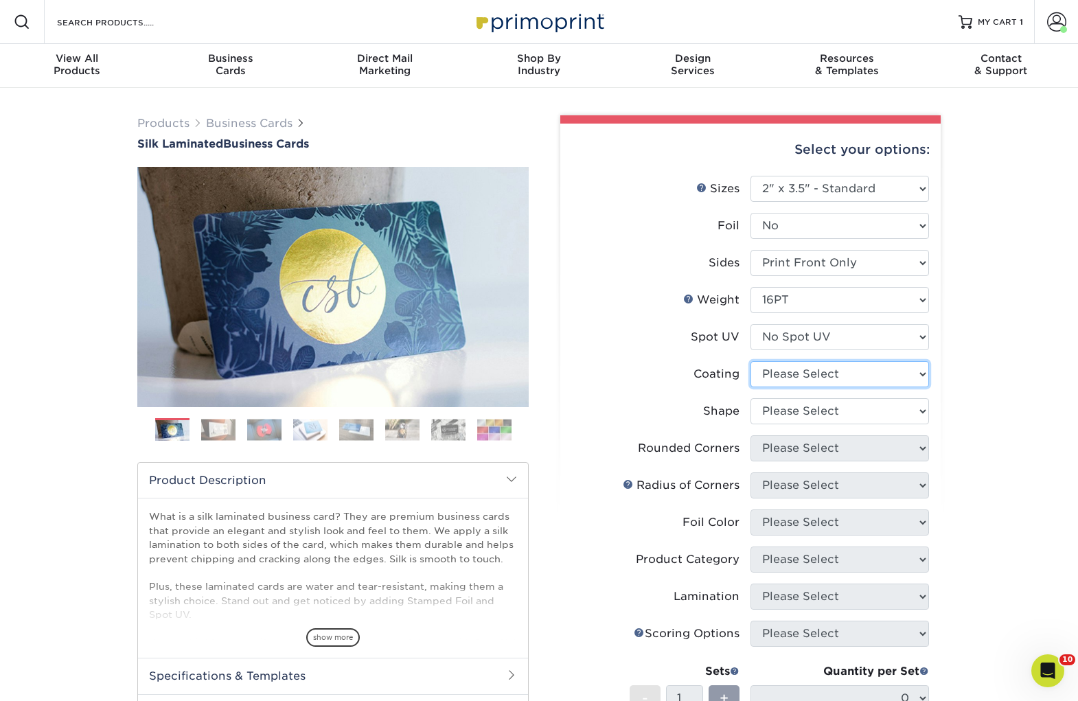
click at [790, 374] on select at bounding box center [840, 374] width 179 height 26
select select "3e7618de-abca-4bda-9f97-8b9129e913d8"
click at [751, 361] on select at bounding box center [840, 374] width 179 height 26
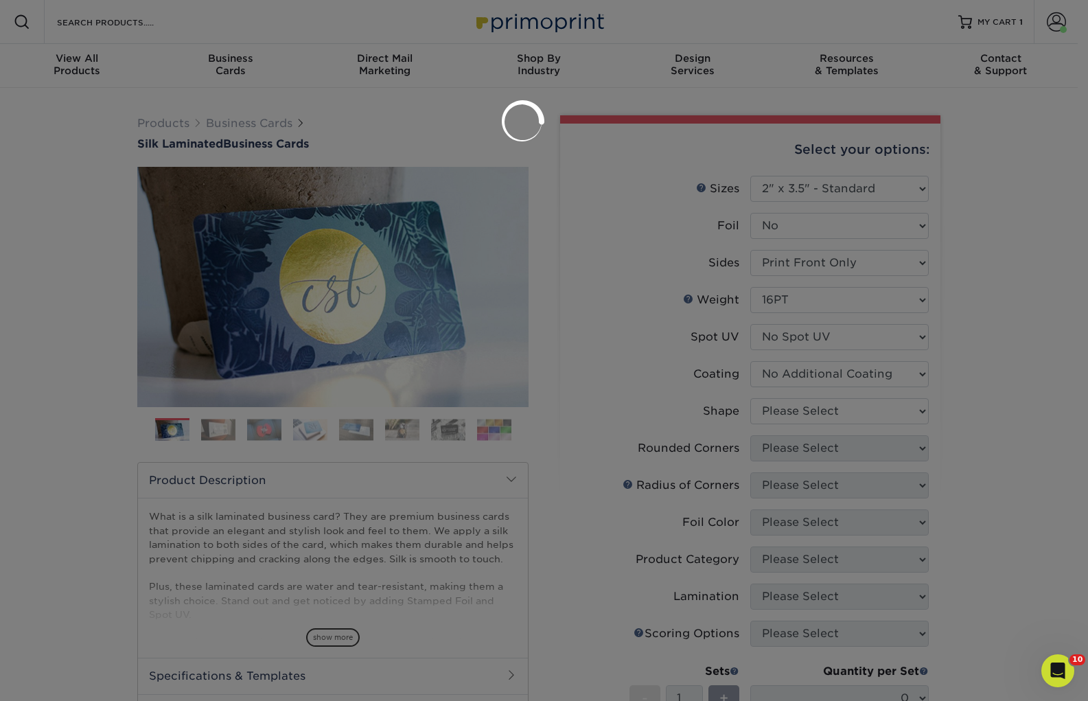
click at [790, 411] on div at bounding box center [544, 350] width 1088 height 701
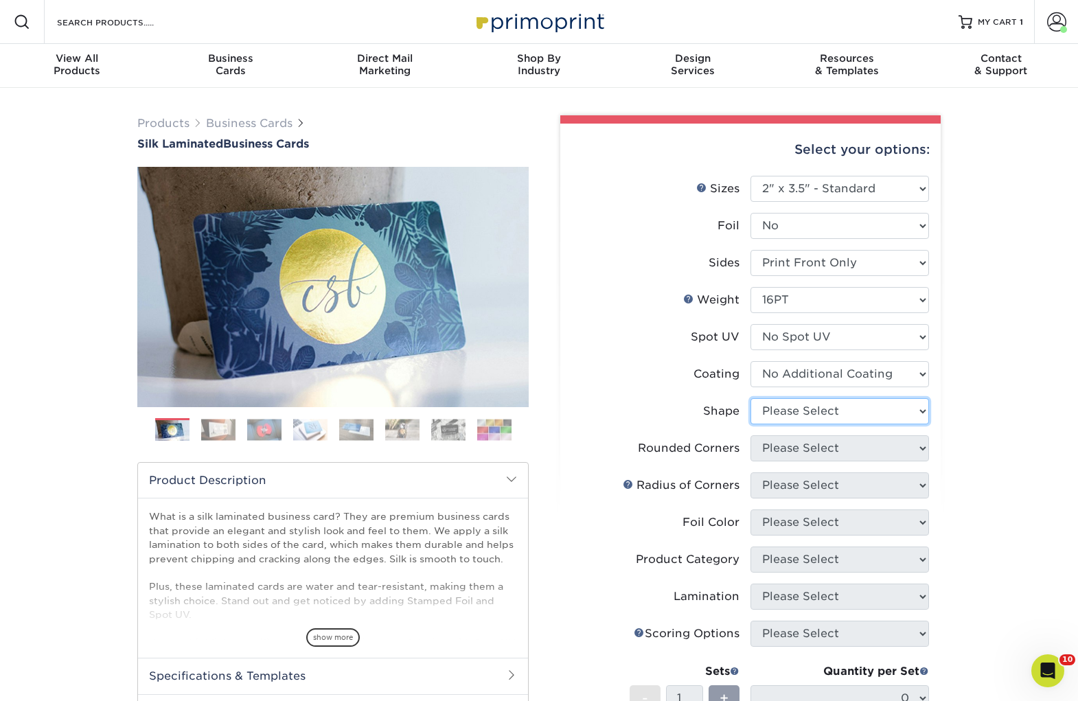
click at [790, 411] on select "Please Select Standard Oval" at bounding box center [840, 411] width 179 height 26
select select "standard"
click at [751, 398] on select "Please Select Standard Oval" at bounding box center [840, 411] width 179 height 26
click at [792, 444] on select "Please Select Yes - Round 2 Corners Yes - Round 4 Corners No" at bounding box center [840, 448] width 179 height 26
select select "7672df9e-0e0a-464d-8e1f-920c575e4da3"
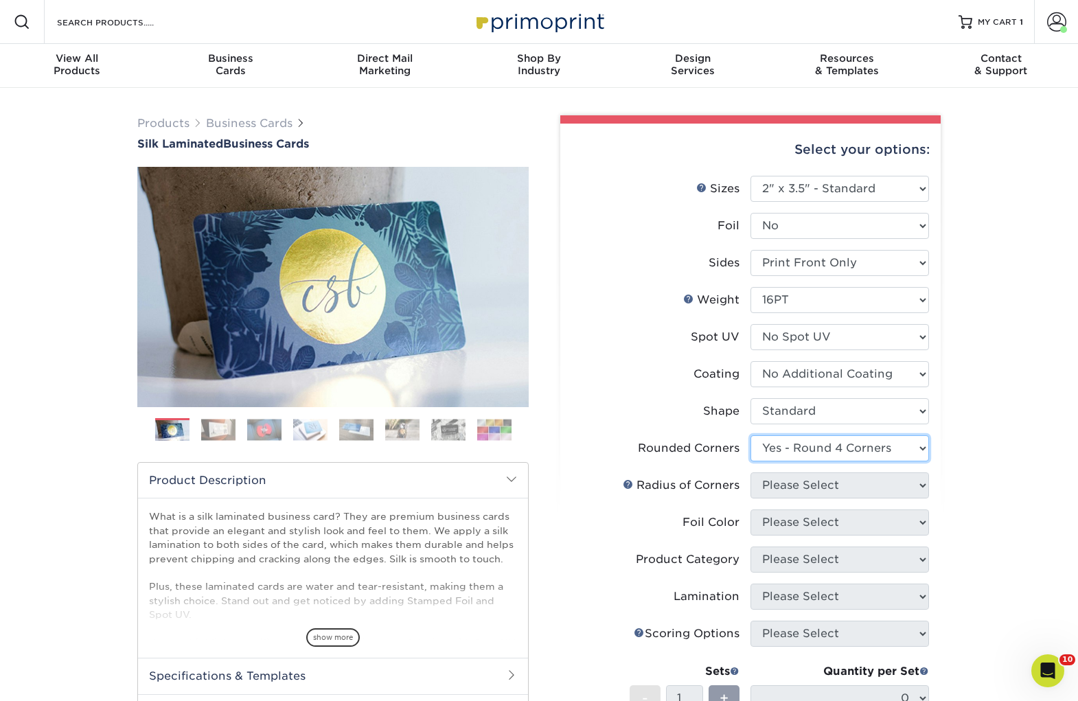
click at [751, 435] on select "Please Select Yes - Round 2 Corners Yes - Round 4 Corners No" at bounding box center [840, 448] width 179 height 26
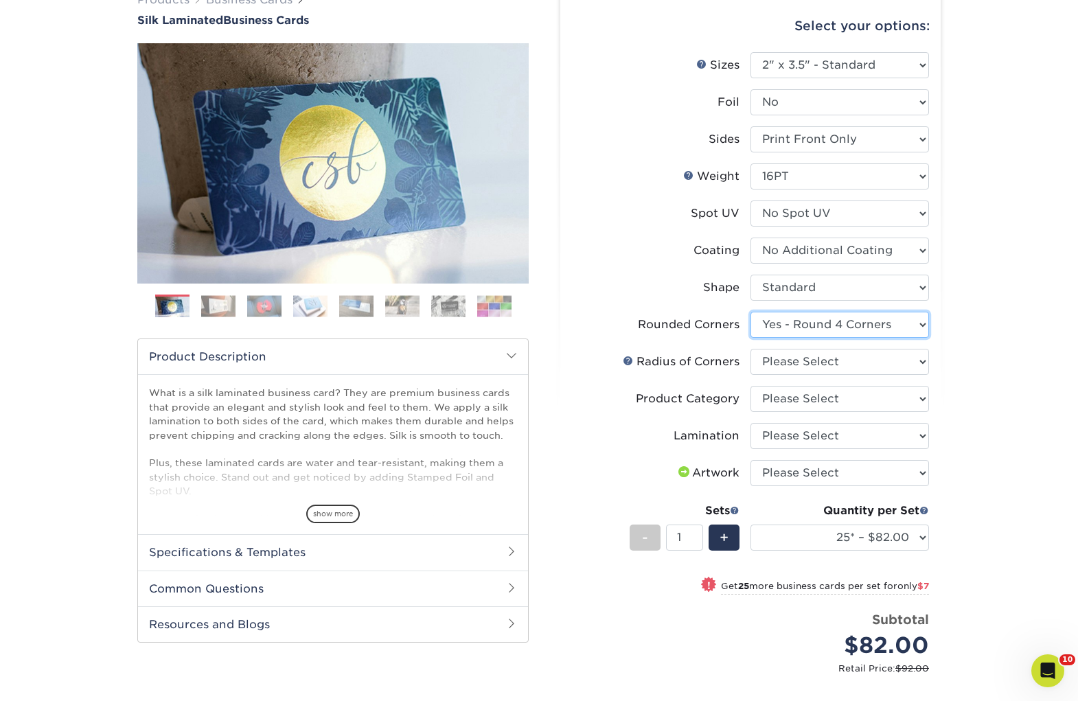
scroll to position [198, 0]
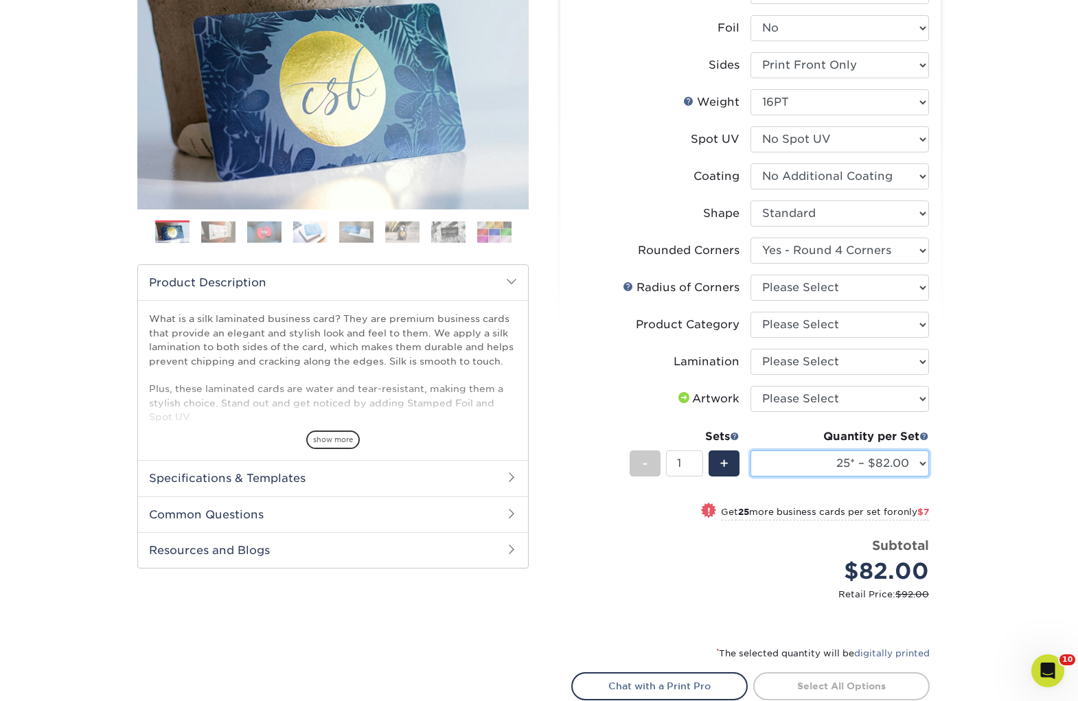
click at [813, 459] on select "25* – $82.00 50* – $89.00 75* – $100.00 100* – $110.00 250* – $114.00 500 – $12…" at bounding box center [840, 463] width 179 height 26
click at [751, 450] on select "25* – $82.00 50* – $89.00 75* – $100.00 100* – $110.00 250* – $114.00 500 – $12…" at bounding box center [840, 463] width 179 height 26
click at [891, 468] on select "25* – $82.00 50* – $89.00 75* – $100.00 100* – $110.00 250* – $114.00 500 – $12…" at bounding box center [840, 463] width 179 height 26
click at [751, 450] on select "25* – $82.00 50* – $89.00 75* – $100.00 100* – $110.00 250* – $114.00 500 – $12…" at bounding box center [840, 463] width 179 height 26
click at [975, 472] on div "Products Business Cards Silk Laminated Business Cards Previous Next" at bounding box center [539, 361] width 1078 height 942
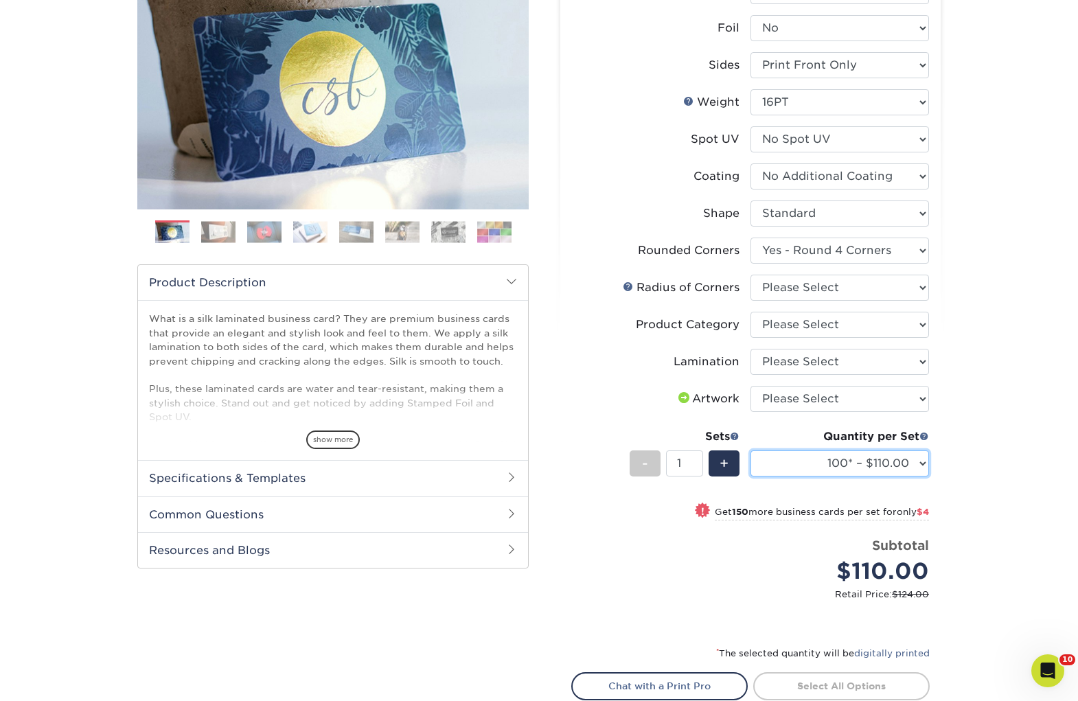
click at [838, 459] on select "25* – $82.00 50* – $89.00 75* – $100.00 100* – $110.00 250* – $114.00 500 – $12…" at bounding box center [840, 463] width 179 height 26
click at [751, 450] on select "25* – $82.00 50* – $89.00 75* – $100.00 100* – $110.00 250* – $114.00 500 – $12…" at bounding box center [840, 463] width 179 height 26
click at [815, 470] on select "25* – $82.00 50* – $89.00 75* – $100.00 100* – $110.00 250* – $114.00 500 – $12…" at bounding box center [840, 463] width 179 height 26
select select "500 – $124.00"
click at [751, 450] on select "25* – $82.00 50* – $89.00 75* – $100.00 100* – $110.00 250* – $114.00 500 – $12…" at bounding box center [840, 463] width 179 height 26
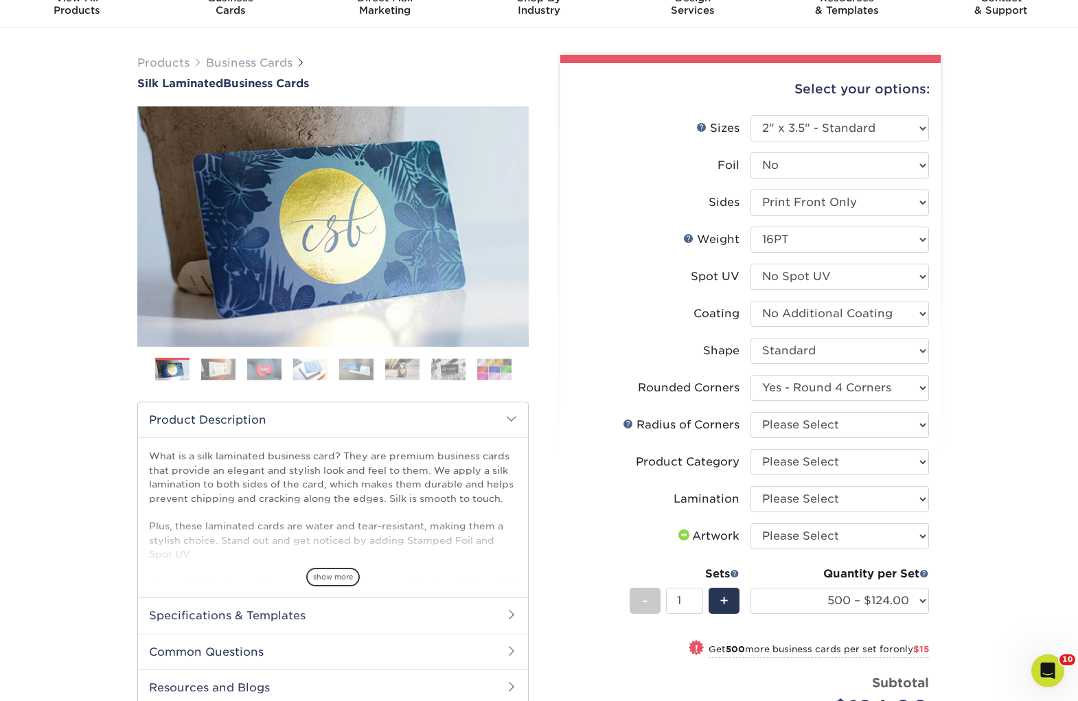
scroll to position [25, 0]
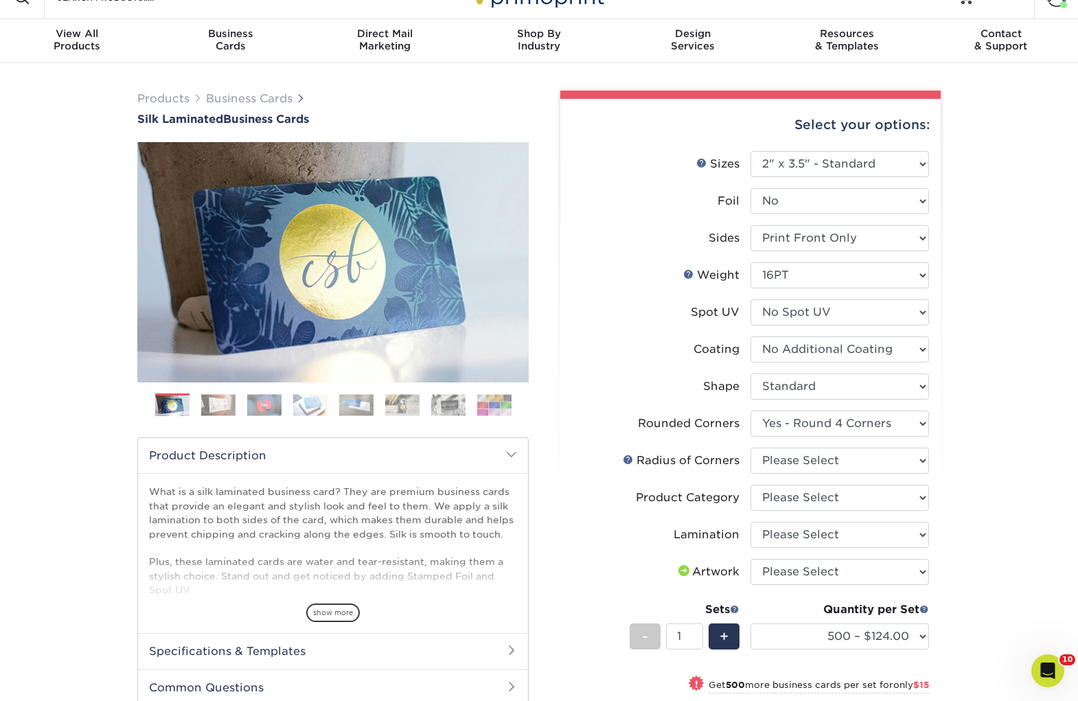
click at [229, 91] on span "Products Business Cards" at bounding box center [221, 99] width 168 height 16
click at [235, 95] on link "Business Cards" at bounding box center [249, 98] width 87 height 13
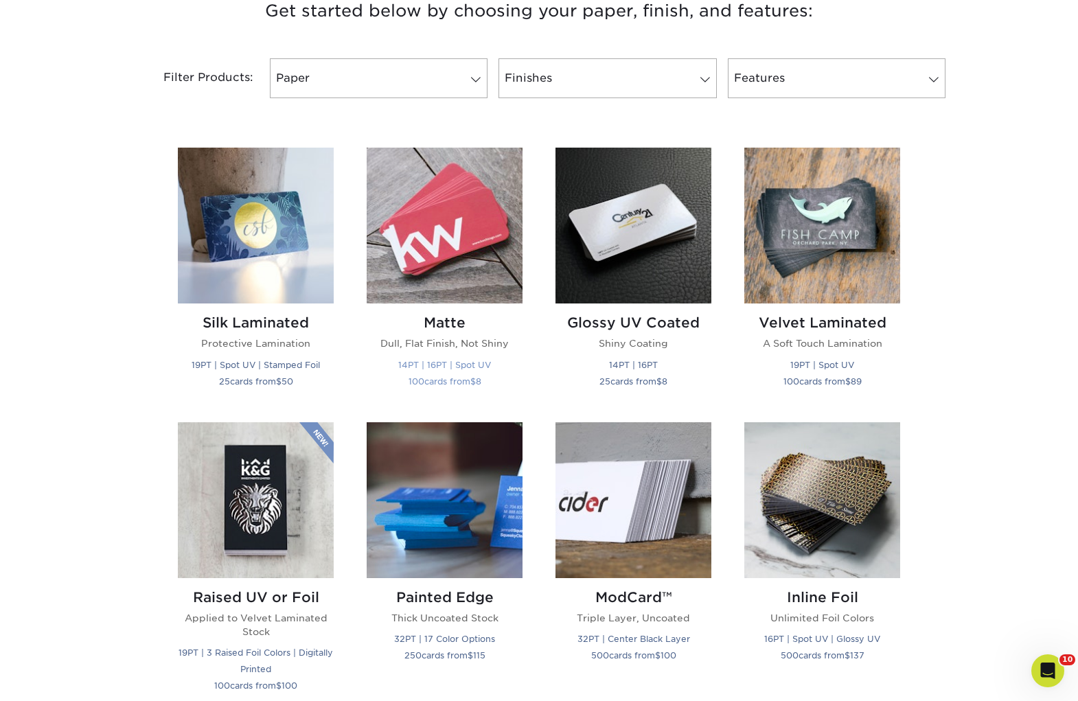
click at [433, 273] on img at bounding box center [445, 226] width 156 height 156
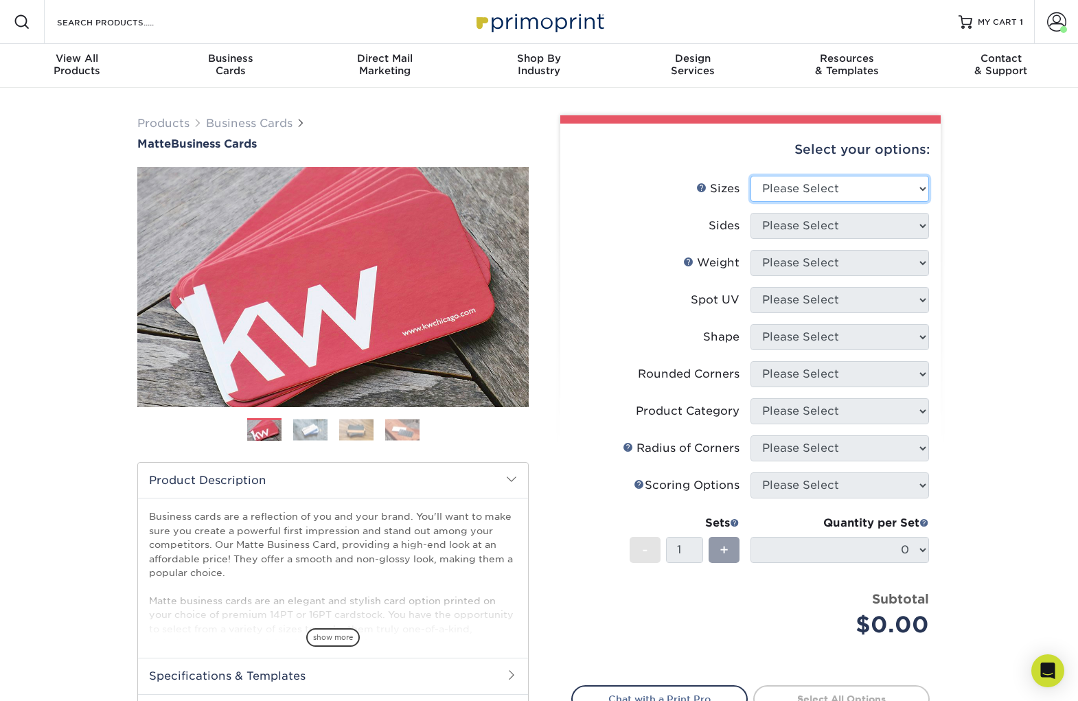
click at [822, 187] on select "Please Select 1.5" x 3.5" - Mini 1.75" x 3.5" - Mini 2" x 2" - Square 2" x 3" -…" at bounding box center [840, 189] width 179 height 26
select select "2.00x3.50"
click at [751, 176] on select "Please Select 1.5" x 3.5" - Mini 1.75" x 3.5" - Mini 2" x 2" - Square 2" x 3" -…" at bounding box center [840, 189] width 179 height 26
click at [822, 236] on select "Please Select Print Both Sides Print Front Only" at bounding box center [840, 226] width 179 height 26
select select "32d3c223-f82c-492b-b915-ba065a00862f"
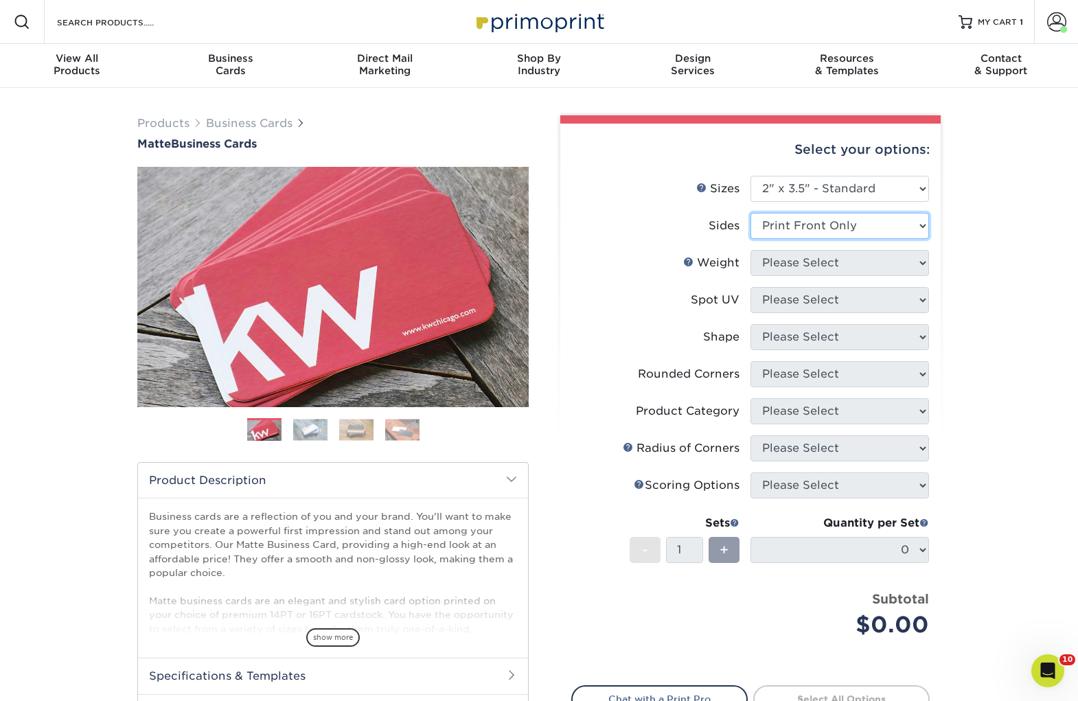
click at [751, 213] on select "Please Select Print Both Sides Print Front Only" at bounding box center [840, 226] width 179 height 26
click at [819, 262] on select "Please Select 16PT 14PT" at bounding box center [840, 263] width 179 height 26
select select "16PT"
click at [751, 250] on select "Please Select 16PT 14PT" at bounding box center [840, 263] width 179 height 26
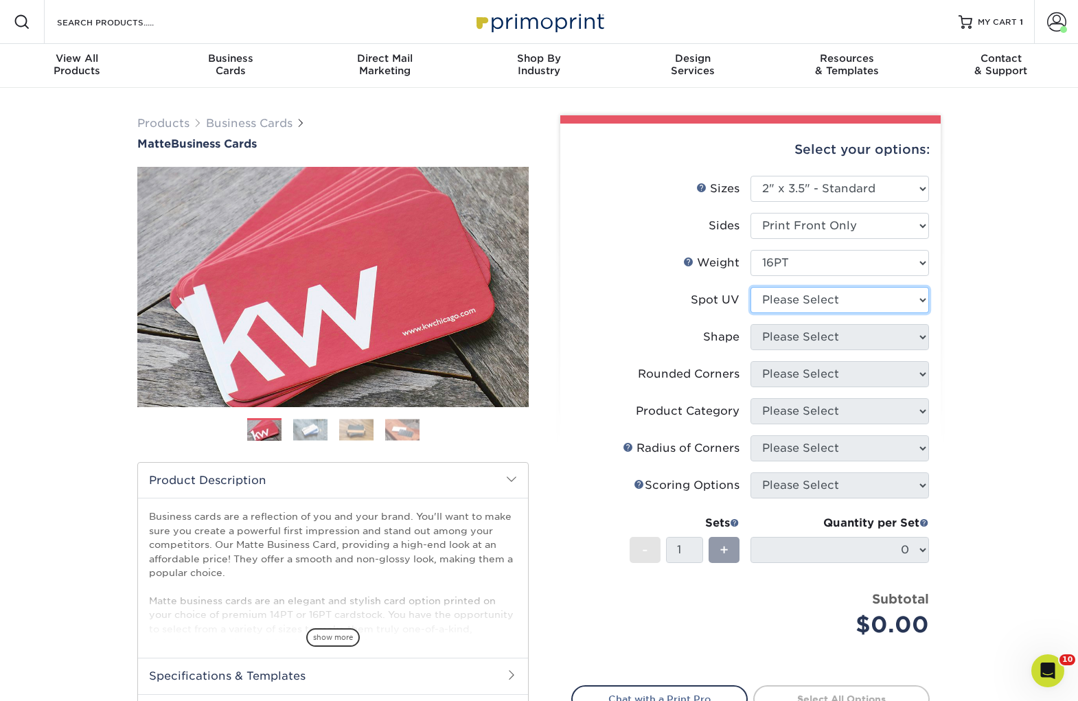
click at [803, 306] on select "Please Select No Spot UV Front Only" at bounding box center [840, 300] width 179 height 26
select select "3"
click at [751, 287] on select "Please Select No Spot UV Front Only" at bounding box center [840, 300] width 179 height 26
click at [0, 0] on select at bounding box center [0, 0] width 0 height 0
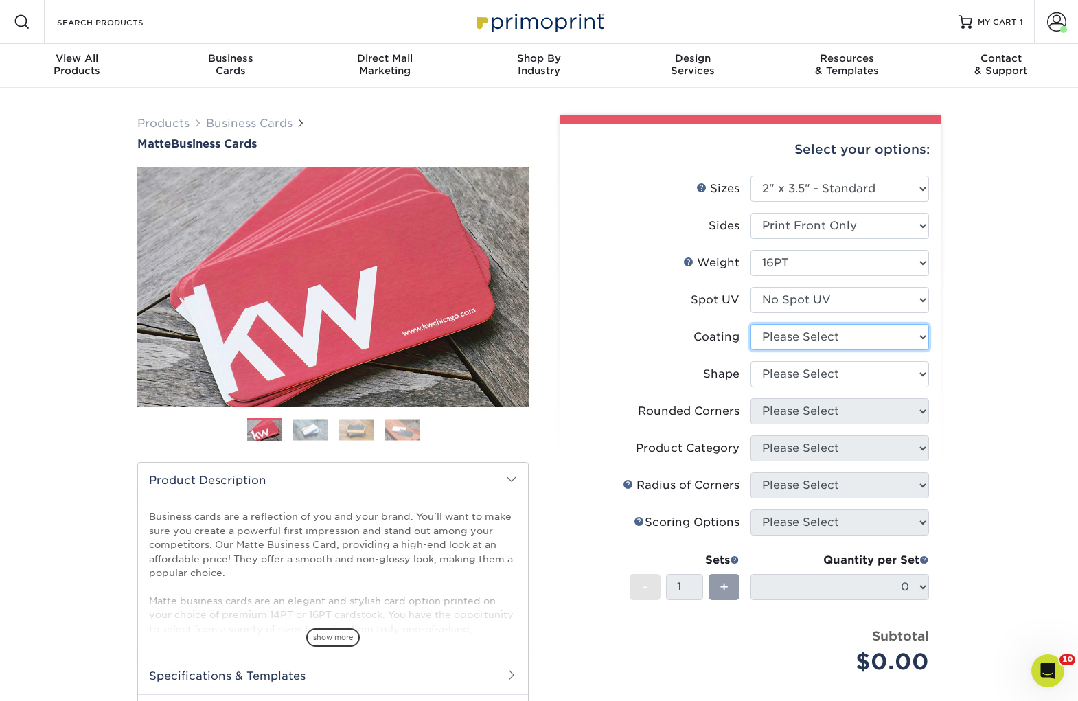
select select "121bb7b5-3b4d-429f-bd8d-bbf80e953313"
click at [751, 324] on select at bounding box center [840, 337] width 179 height 26
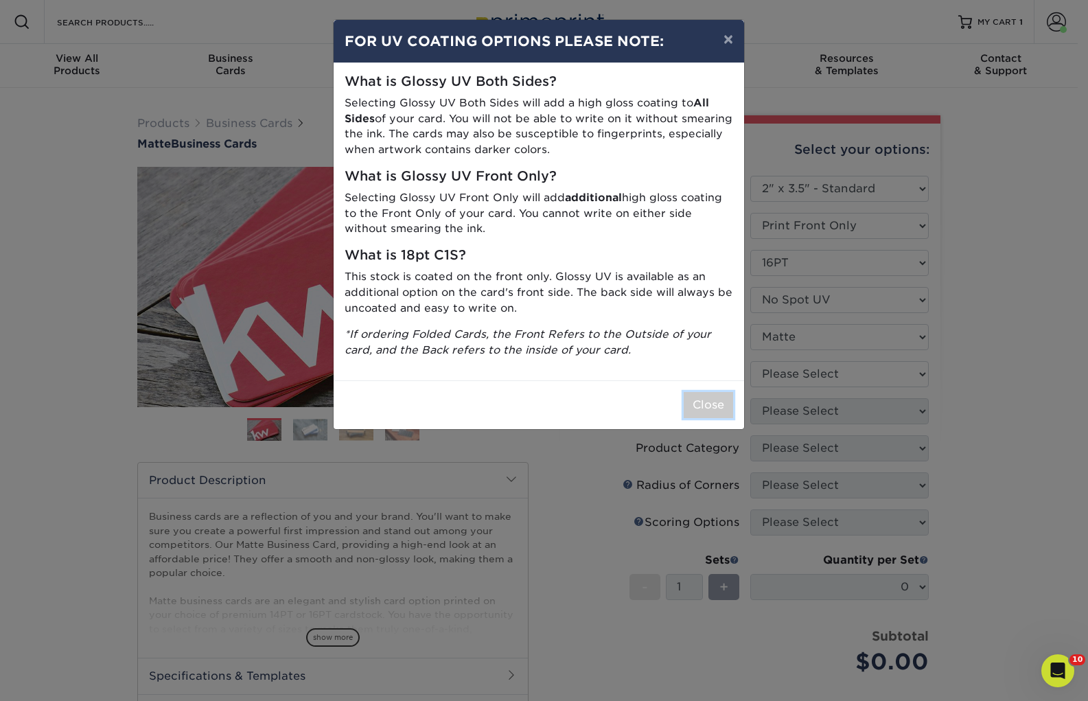
click at [711, 402] on button "Close" at bounding box center [708, 405] width 49 height 26
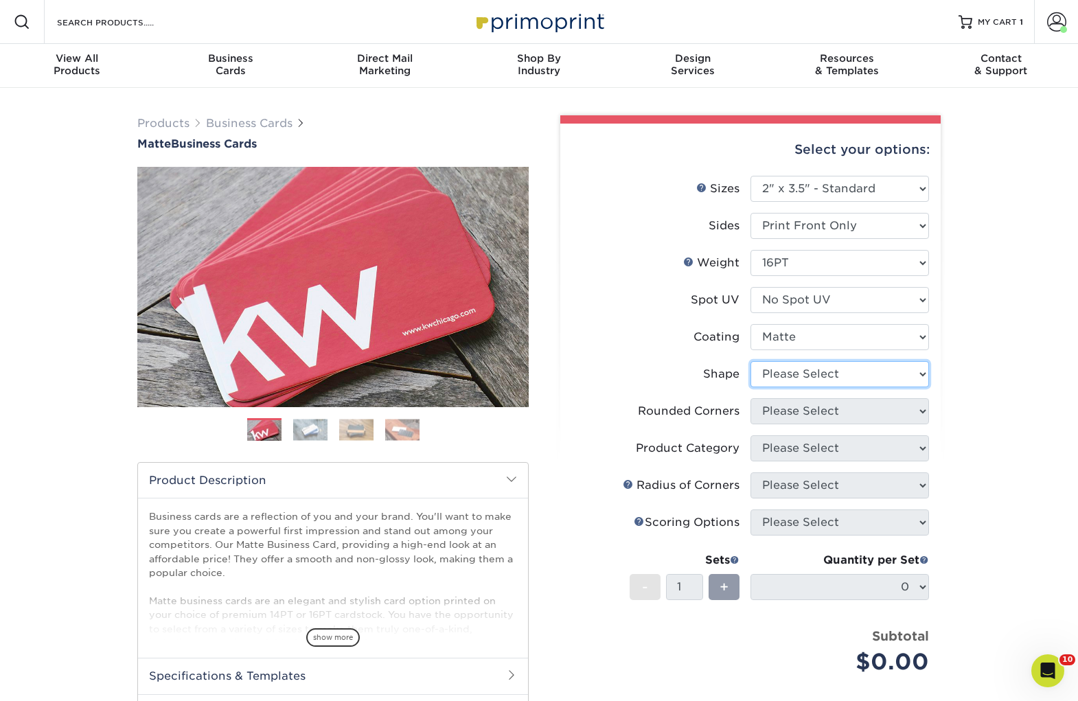
click at [786, 380] on select "Please Select Standard Oval" at bounding box center [840, 374] width 179 height 26
select select "standard"
click at [751, 361] on select "Please Select Standard Oval" at bounding box center [840, 374] width 179 height 26
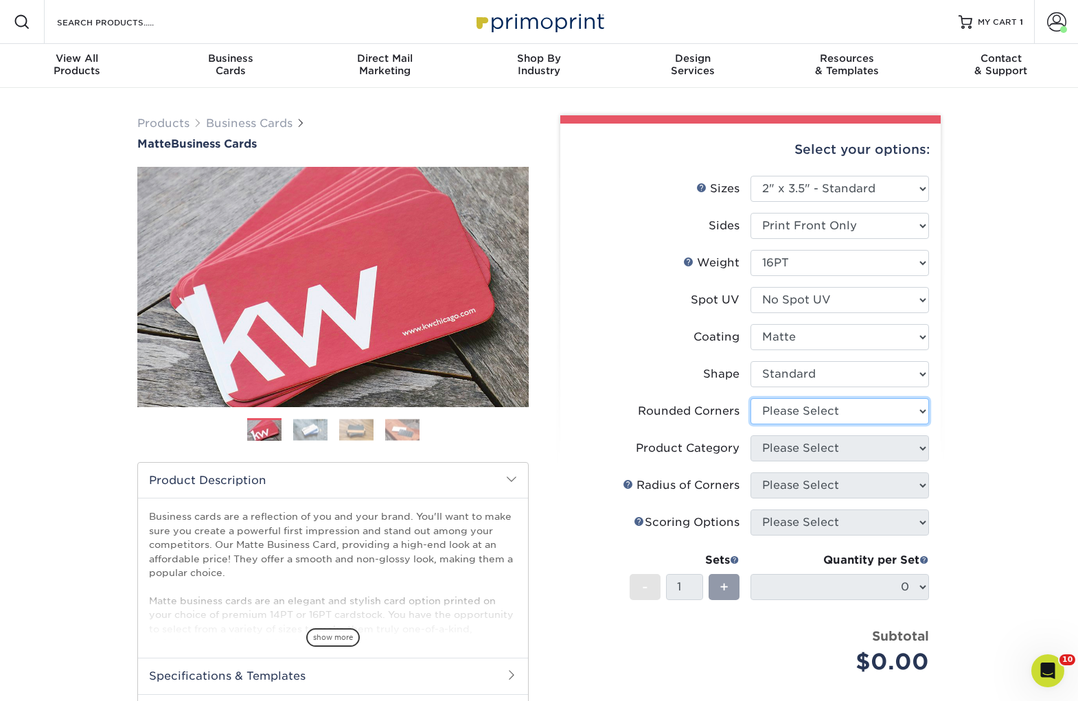
click at [793, 413] on select "Please Select Yes - Round 2 Corners Yes - Round 4 Corners No" at bounding box center [840, 411] width 179 height 26
select select "0"
click at [751, 398] on select "Please Select Yes - Round 2 Corners Yes - Round 4 Corners No" at bounding box center [840, 411] width 179 height 26
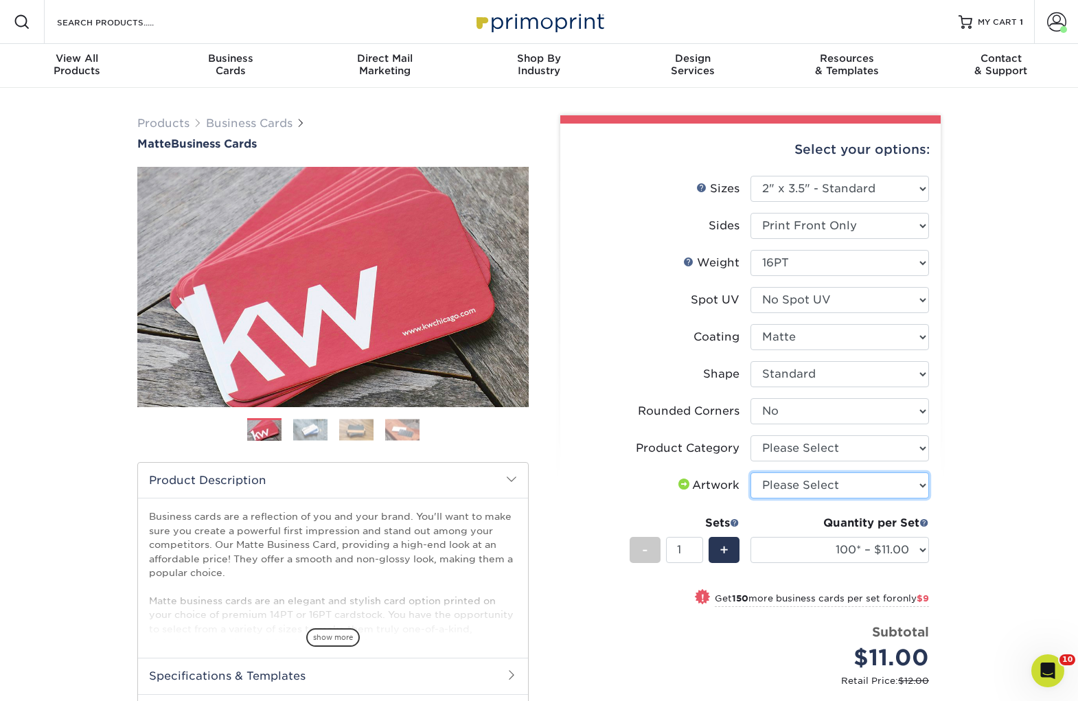
click at [800, 483] on select "Please Select I will upload files I need a design - $100" at bounding box center [840, 485] width 179 height 26
click at [751, 472] on select "Please Select I will upload files I need a design - $100" at bounding box center [840, 485] width 179 height 26
click at [846, 549] on select "100* – $11.00 250* – $20.00 500 – $39.00 1000 – $49.00 (free shipping*) 2500 – …" at bounding box center [840, 550] width 179 height 26
click at [751, 537] on select "100* – $11.00 250* – $20.00 500 – $39.00 1000 – $49.00 (free shipping*) 2500 – …" at bounding box center [840, 550] width 179 height 26
click at [871, 552] on select "100* – $11.00 250* – $20.00 500 – $39.00 1000 – $49.00 2500 – $87.00 5000 – $16…" at bounding box center [840, 550] width 179 height 26
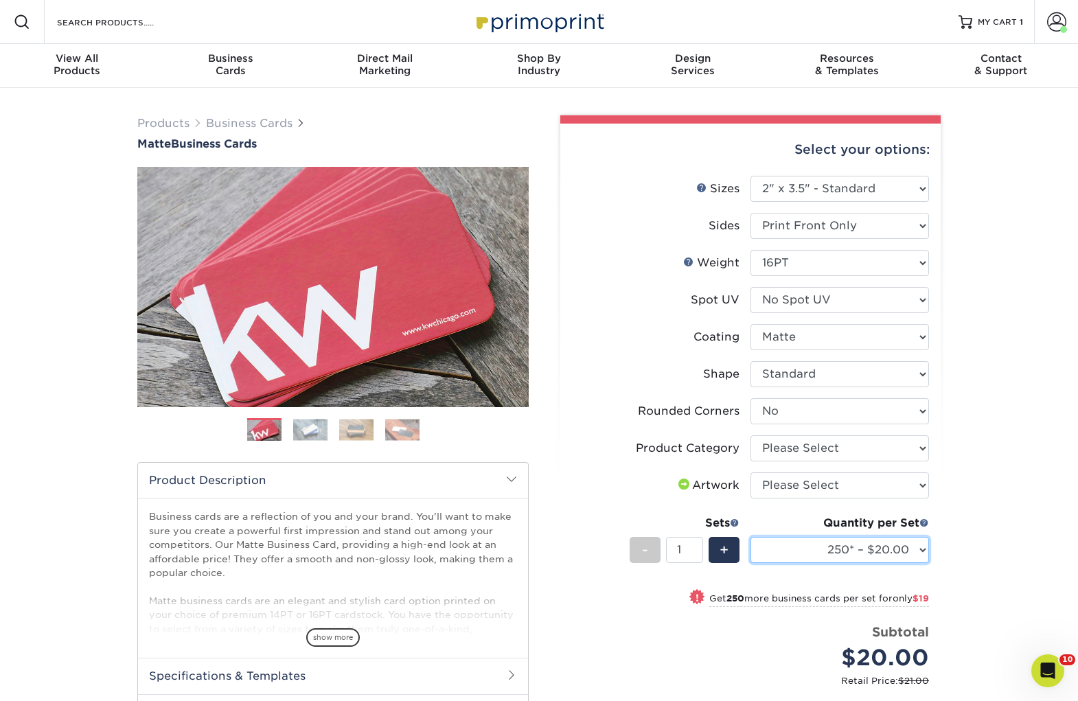
select select "500 – $39.00"
click at [751, 537] on select "100* – $11.00 250* – $20.00 500 – $39.00 1000 – $49.00 2500 – $87.00 5000 – $16…" at bounding box center [840, 550] width 179 height 26
click at [798, 411] on select "Please Select Yes - Round 2 Corners Yes - Round 4 Corners No" at bounding box center [840, 411] width 179 height 26
select select "7672df9e-0e0a-464d-8e1f-920c575e4da3"
click at [751, 398] on select "Please Select Yes - Round 2 Corners Yes - Round 4 Corners No" at bounding box center [840, 411] width 179 height 26
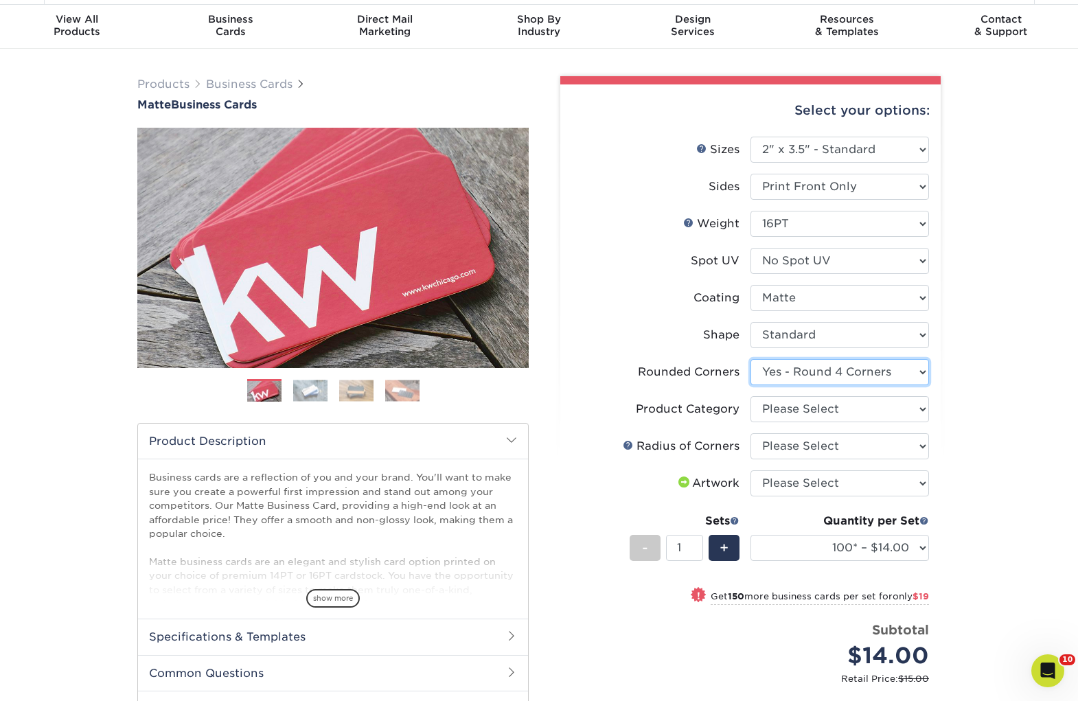
scroll to position [63, 0]
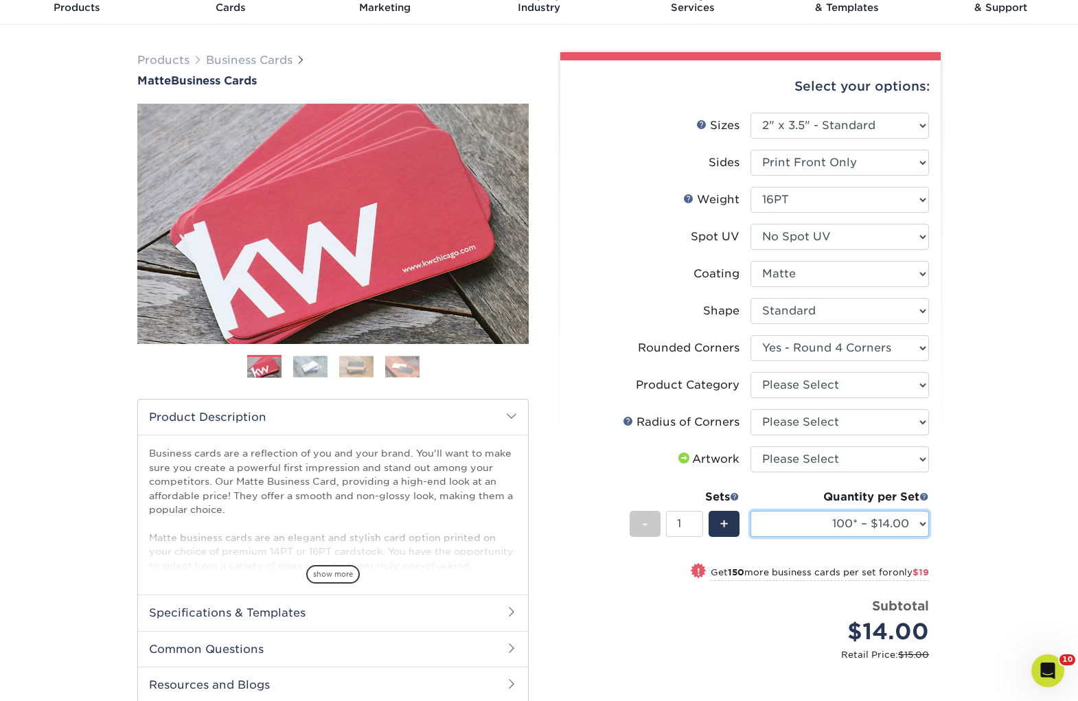
click at [888, 529] on select "100* – $14.00 250* – $33.00 500 – $66.00 1000 – $82.00 2500 – $140.00 5000 – $2…" at bounding box center [840, 524] width 179 height 26
click at [751, 511] on select "100* – $14.00 250* – $33.00 500 – $66.00 1000 – $82.00 2500 – $140.00 5000 – $2…" at bounding box center [840, 524] width 179 height 26
click at [882, 526] on select "100* – $14.00 250* – $33.00 500 – $66.00 1000 – $82.00 2500 – $140.00 5000 – $2…" at bounding box center [840, 524] width 179 height 26
select select "500 – $66.00"
click at [751, 511] on select "100* – $14.00 250* – $33.00 500 – $66.00 1000 – $82.00 2500 – $140.00 5000 – $2…" at bounding box center [840, 524] width 179 height 26
